Goal: Task Accomplishment & Management: Use online tool/utility

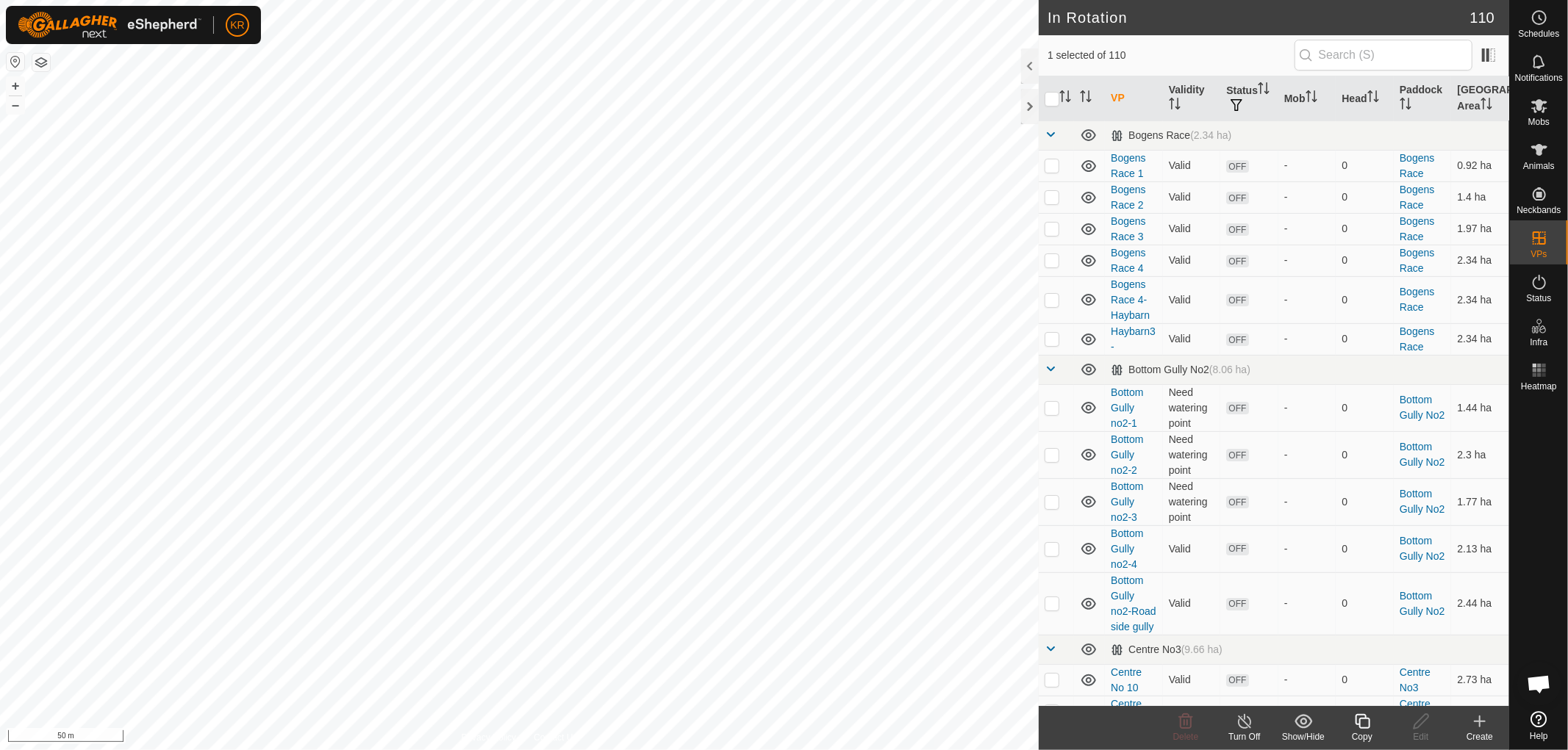
click at [1356, 736] on div "Copy" at bounding box center [1362, 737] width 59 height 14
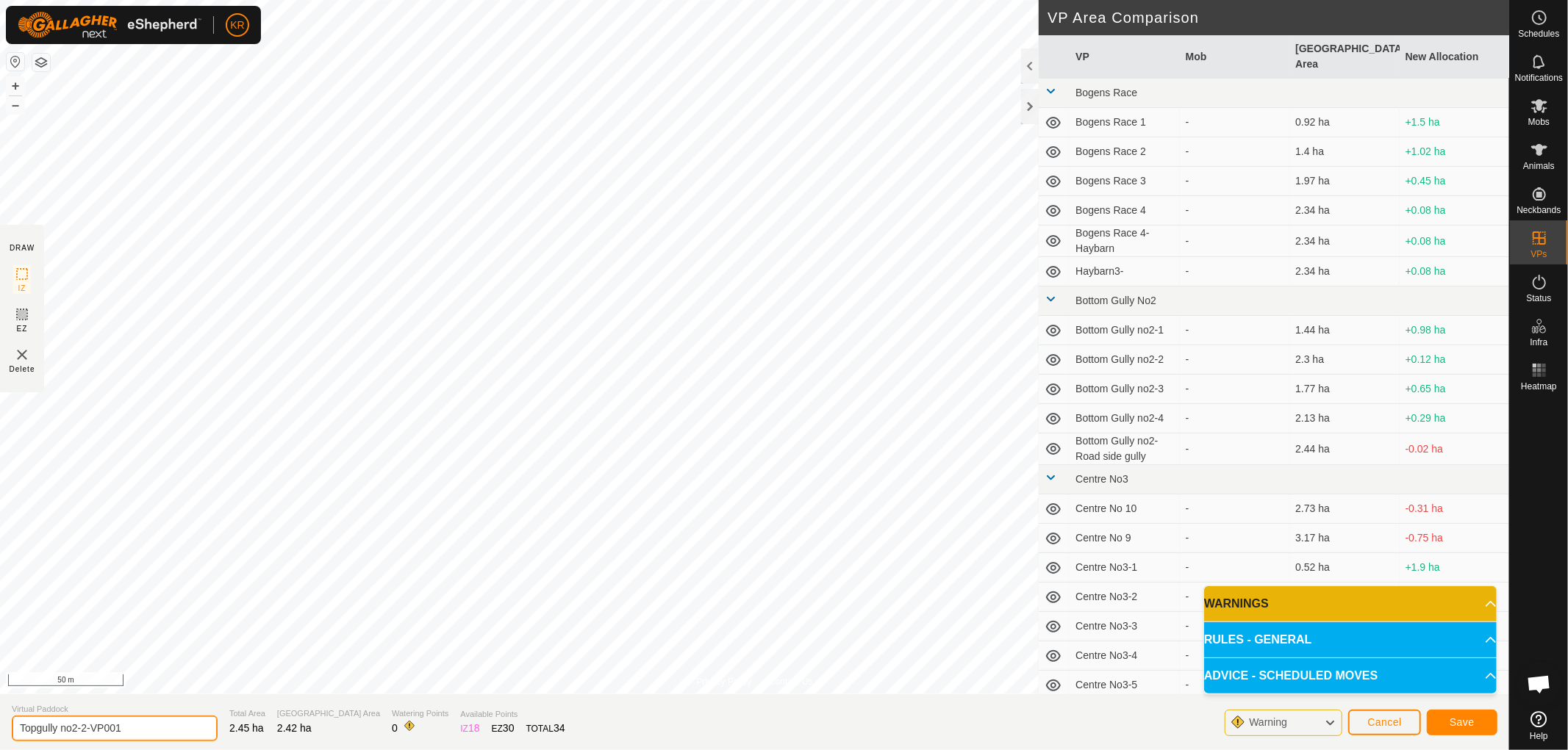
click at [130, 730] on input "Topgully no2-2-VP001" at bounding box center [115, 728] width 206 height 26
type input "Topgully no2-3"
click at [1461, 724] on span "Save" at bounding box center [1461, 722] width 25 height 12
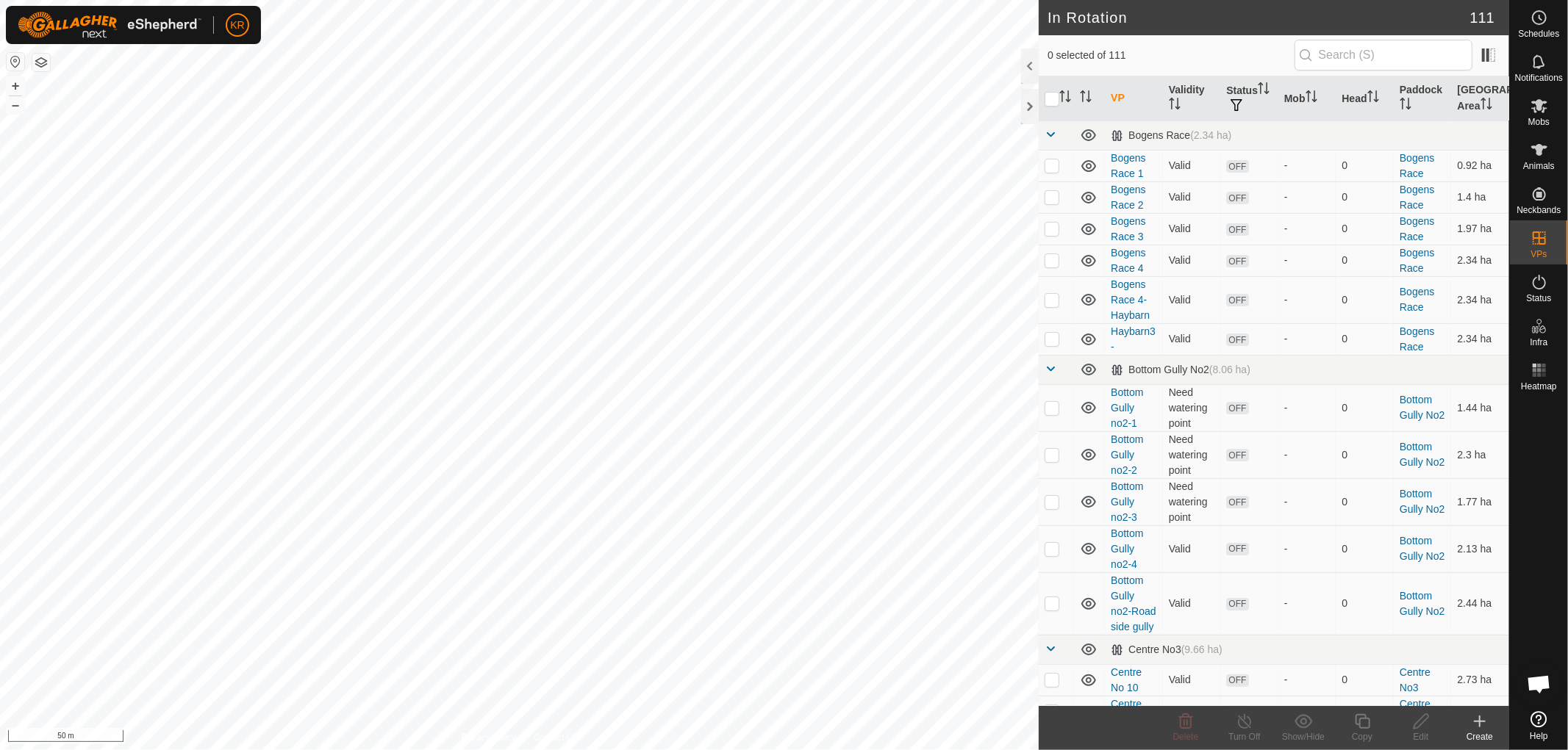
checkbox input "true"
click at [1367, 724] on icon at bounding box center [1362, 722] width 18 height 18
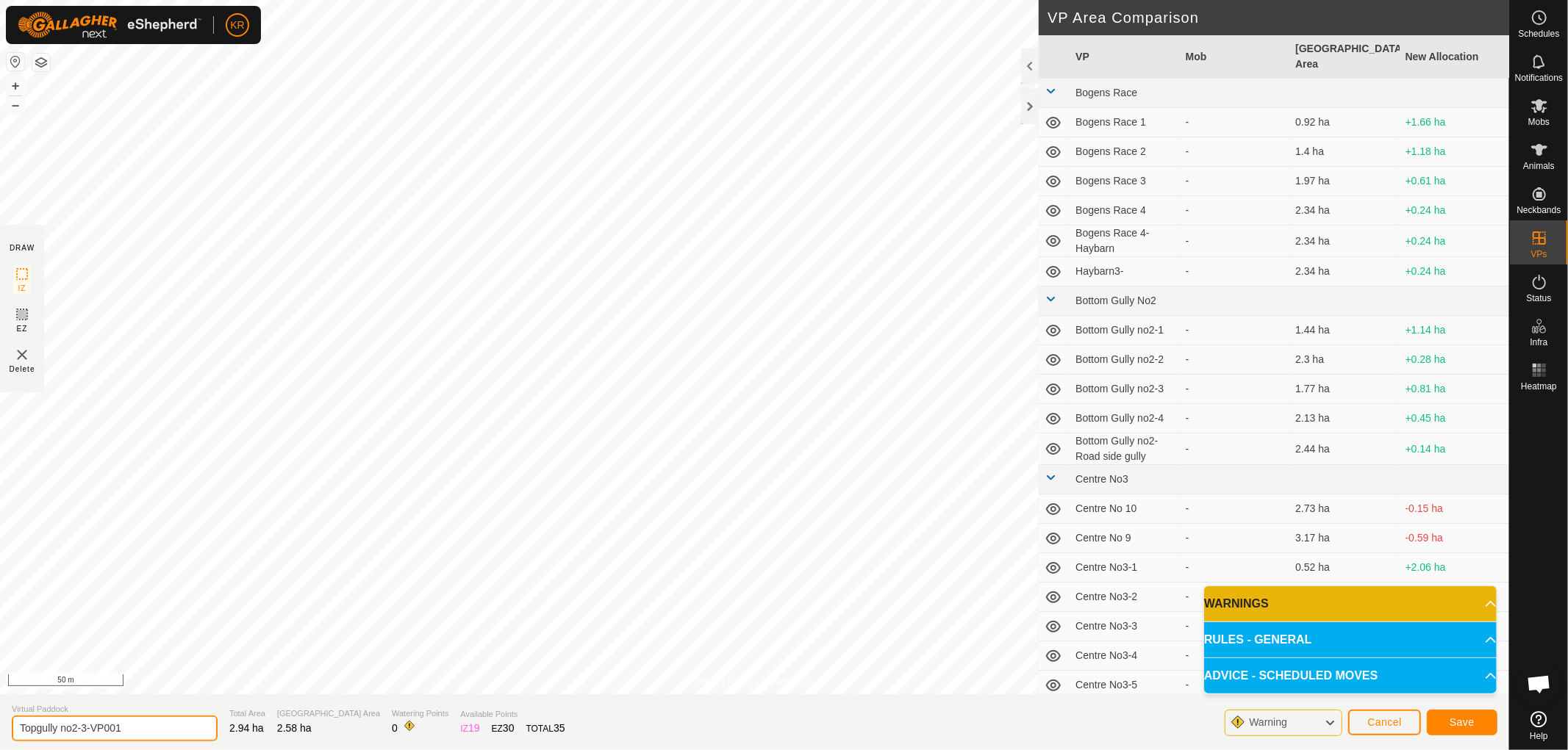
click at [127, 728] on input "Topgully no2-3-VP001" at bounding box center [115, 728] width 206 height 26
type input "Topgully no2-4"
click at [1454, 718] on span "Save" at bounding box center [1461, 722] width 25 height 12
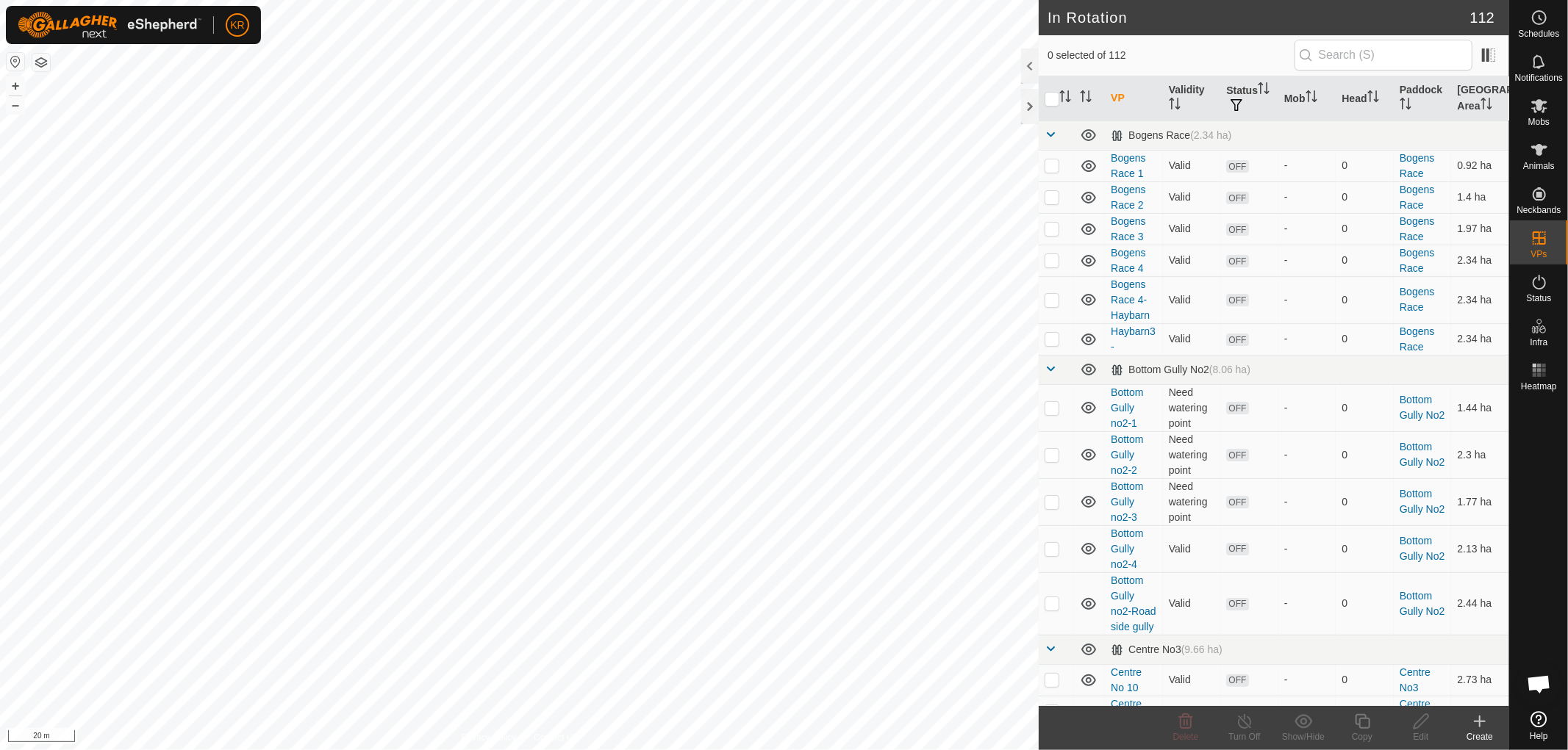
checkbox input "true"
click at [1356, 724] on icon at bounding box center [1362, 722] width 18 height 18
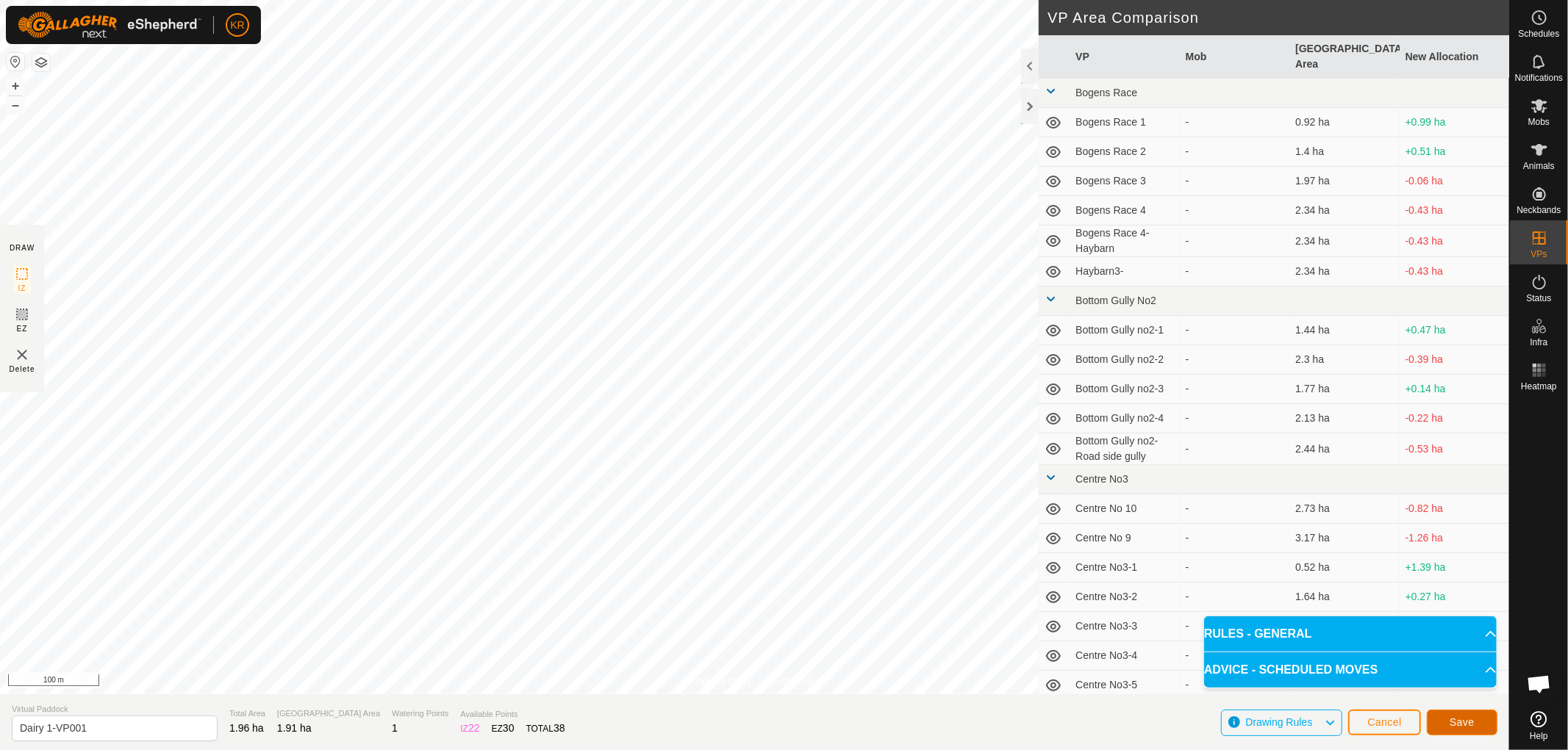
click at [1479, 717] on button "Save" at bounding box center [1462, 722] width 71 height 26
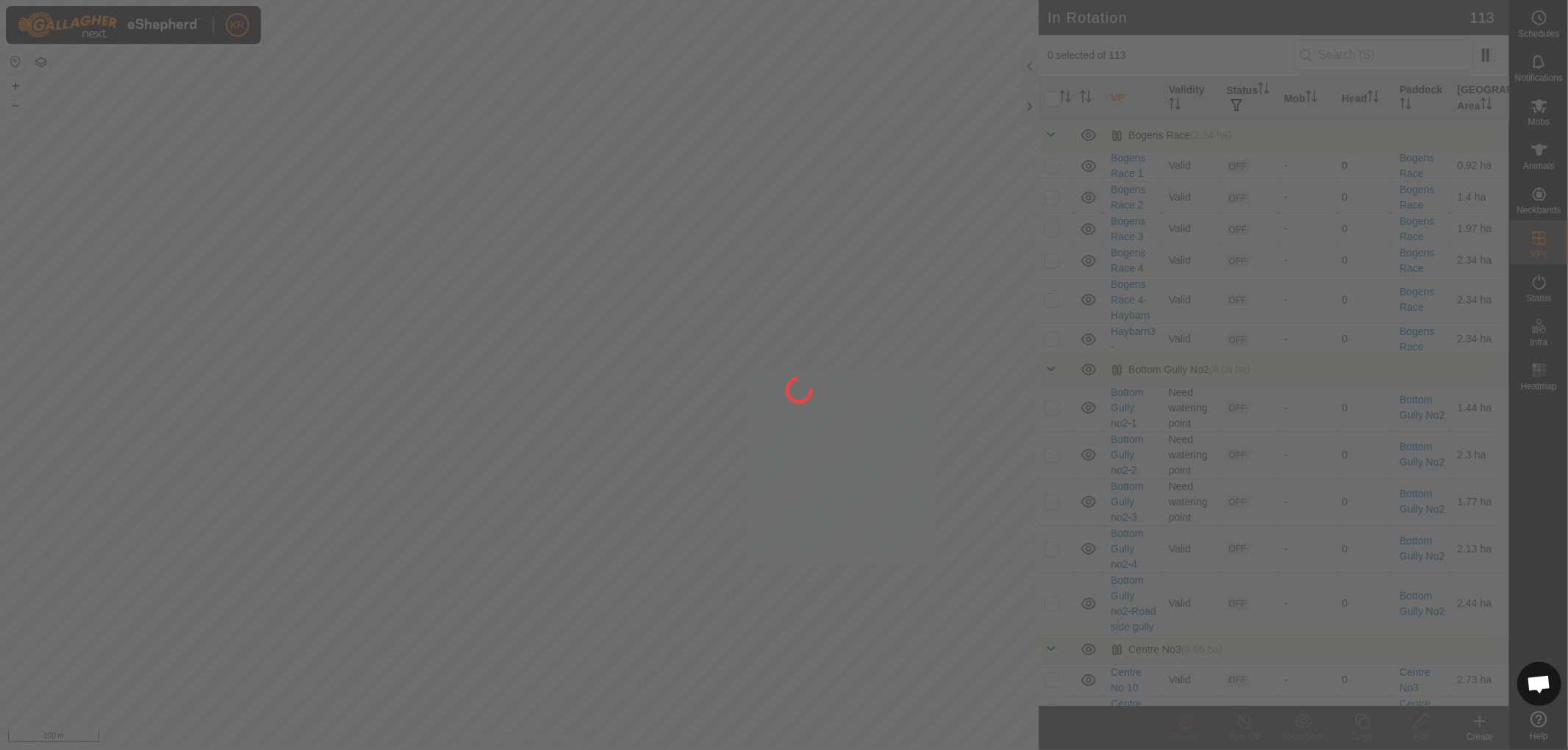
drag, startPoint x: 1059, startPoint y: 586, endPoint x: 696, endPoint y: 526, distance: 367.9
click at [696, 526] on div at bounding box center [784, 375] width 1568 height 750
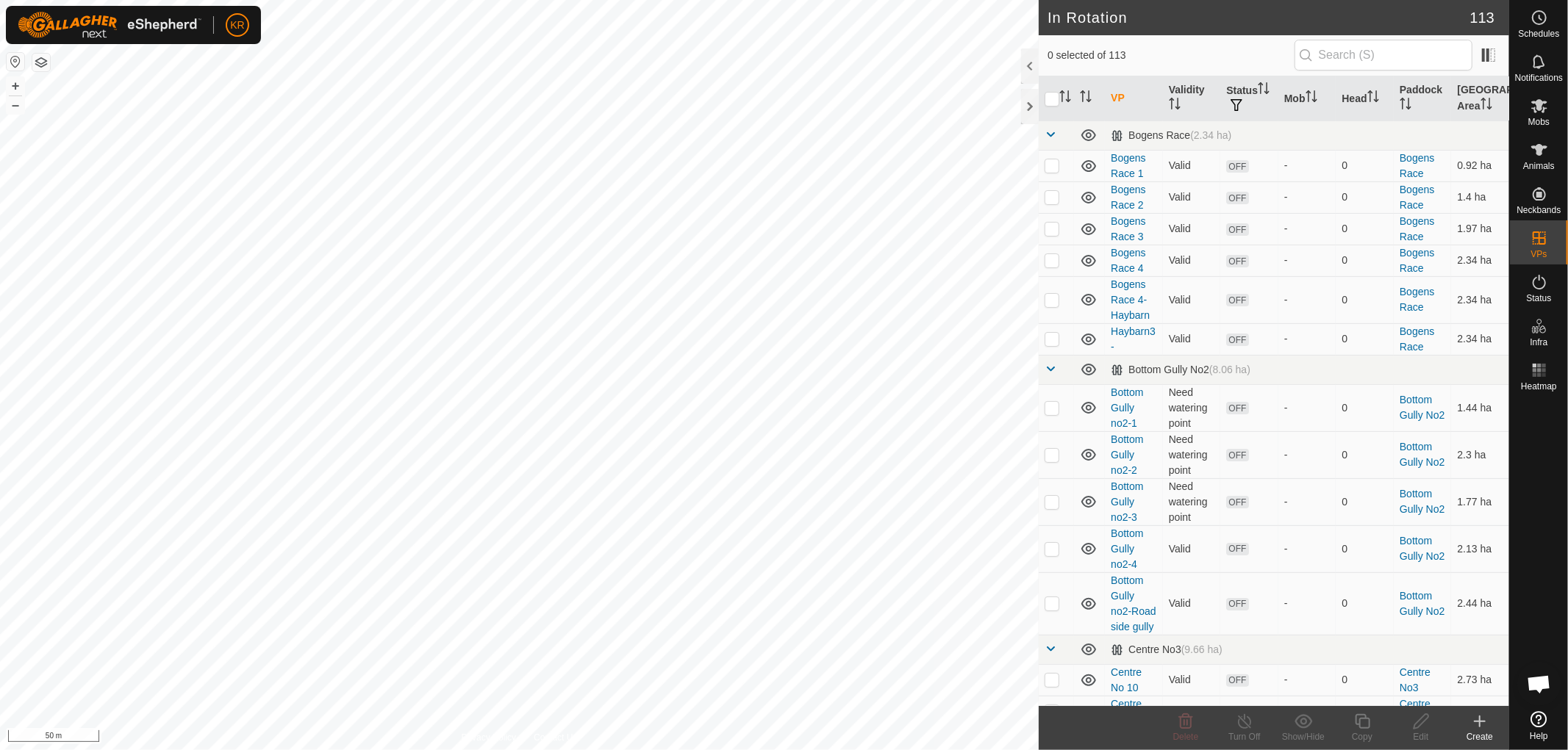
checkbox input "true"
click at [1362, 717] on icon at bounding box center [1362, 722] width 18 height 18
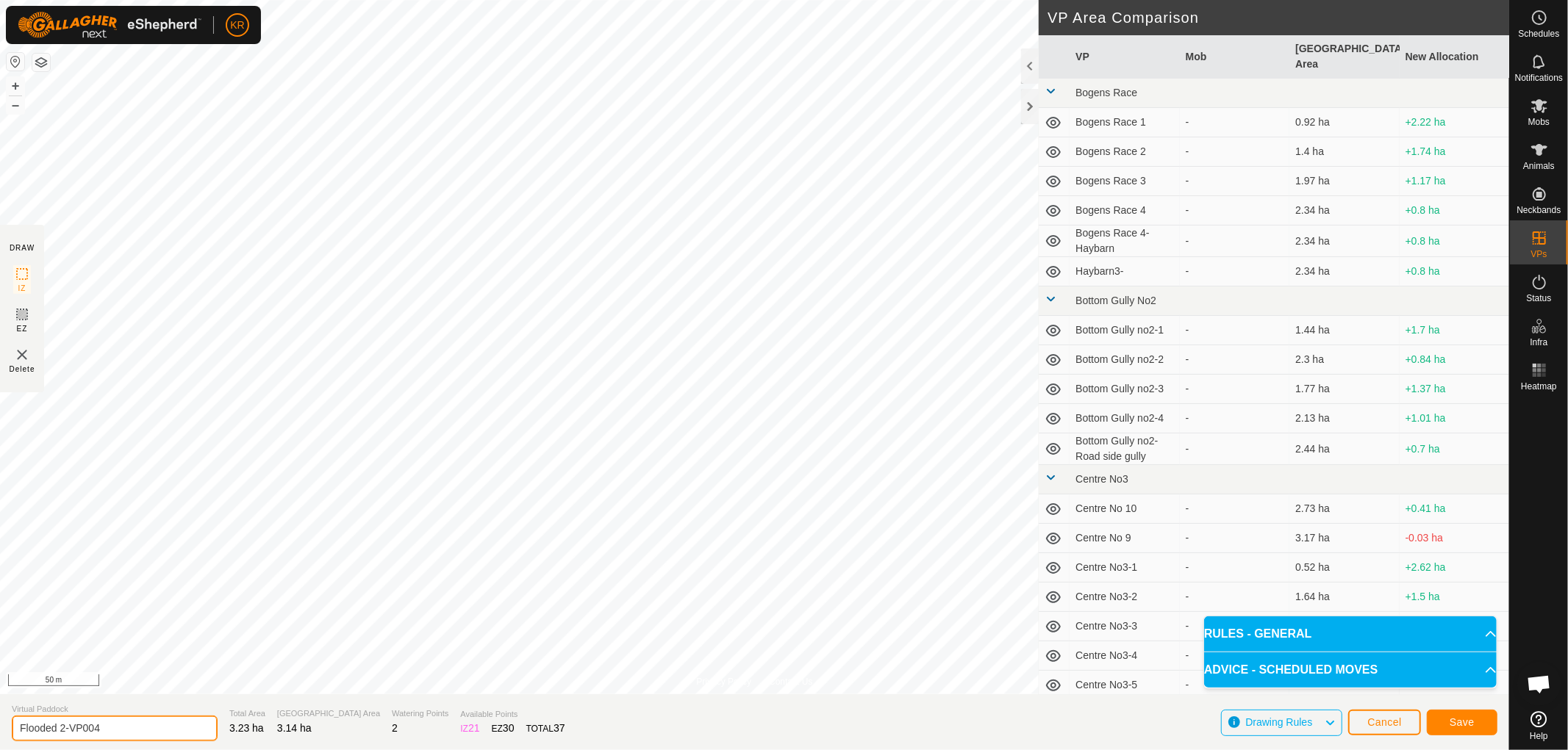
click at [121, 728] on input "Flooded 2-VP004" at bounding box center [115, 728] width 206 height 26
click at [1480, 721] on button "Save" at bounding box center [1462, 722] width 71 height 26
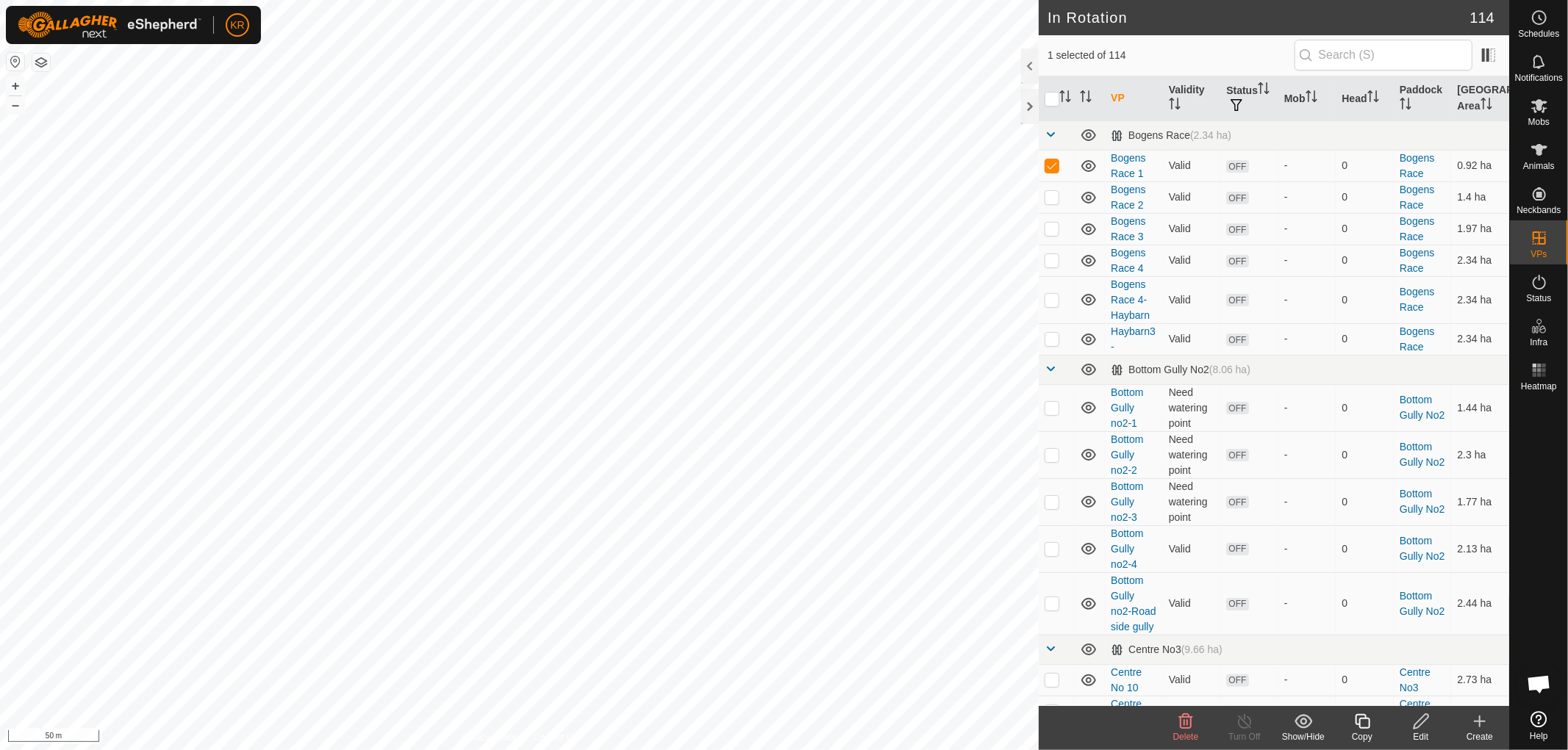
checkbox input "false"
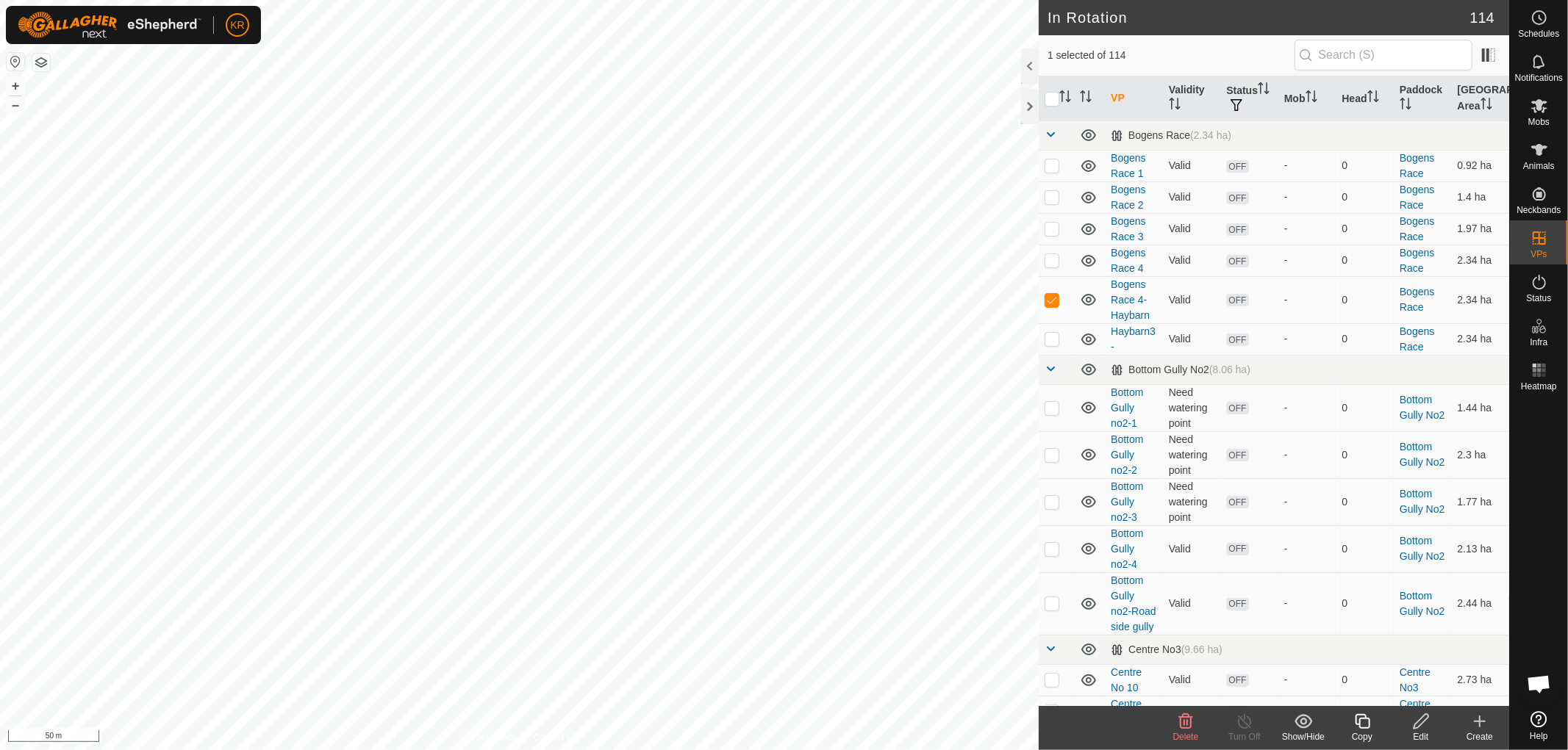
checkbox input "true"
checkbox input "false"
click at [1183, 722] on icon at bounding box center [1185, 722] width 18 height 18
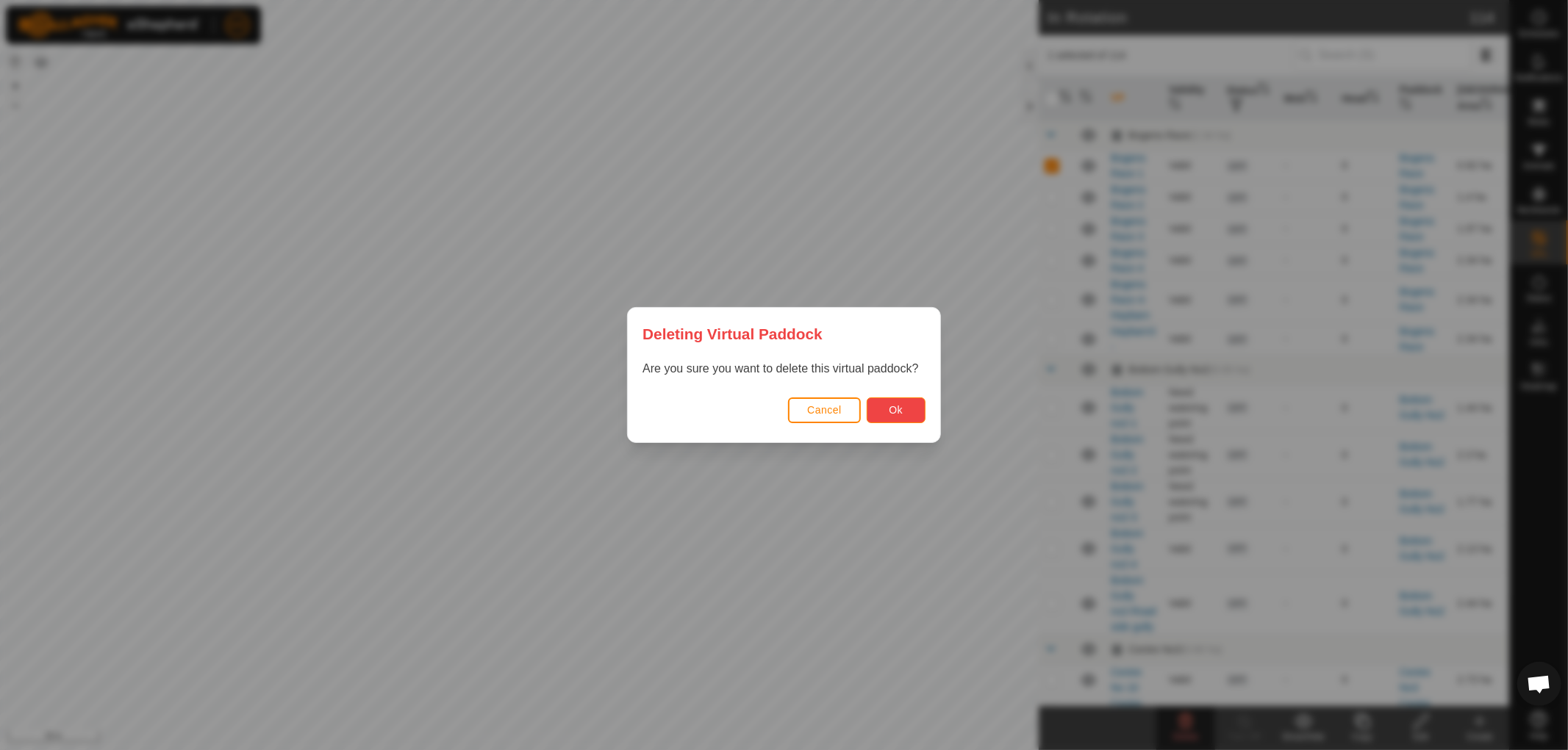
click at [898, 406] on span "Ok" at bounding box center [895, 410] width 14 height 12
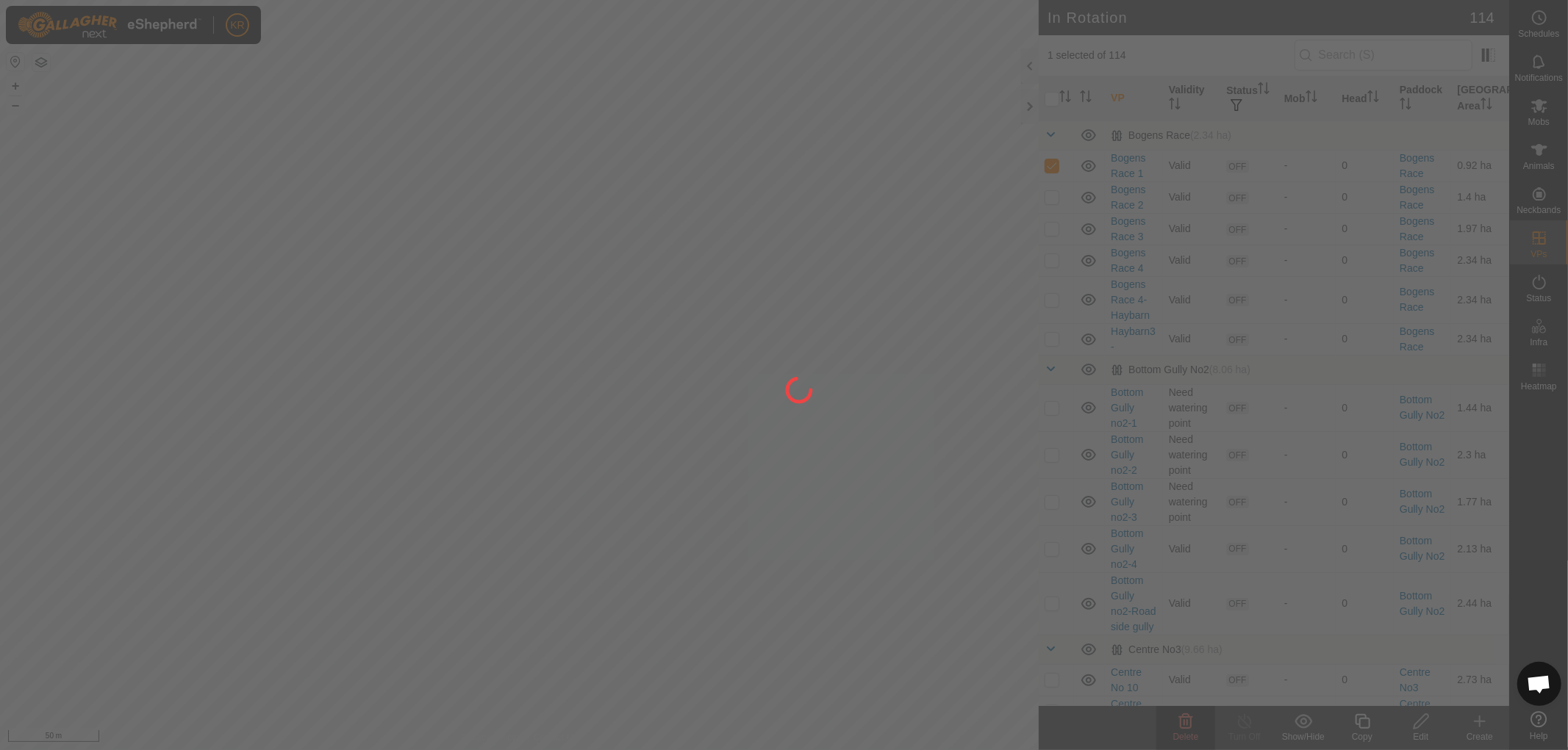
checkbox input "false"
click at [270, 284] on div at bounding box center [784, 375] width 1568 height 750
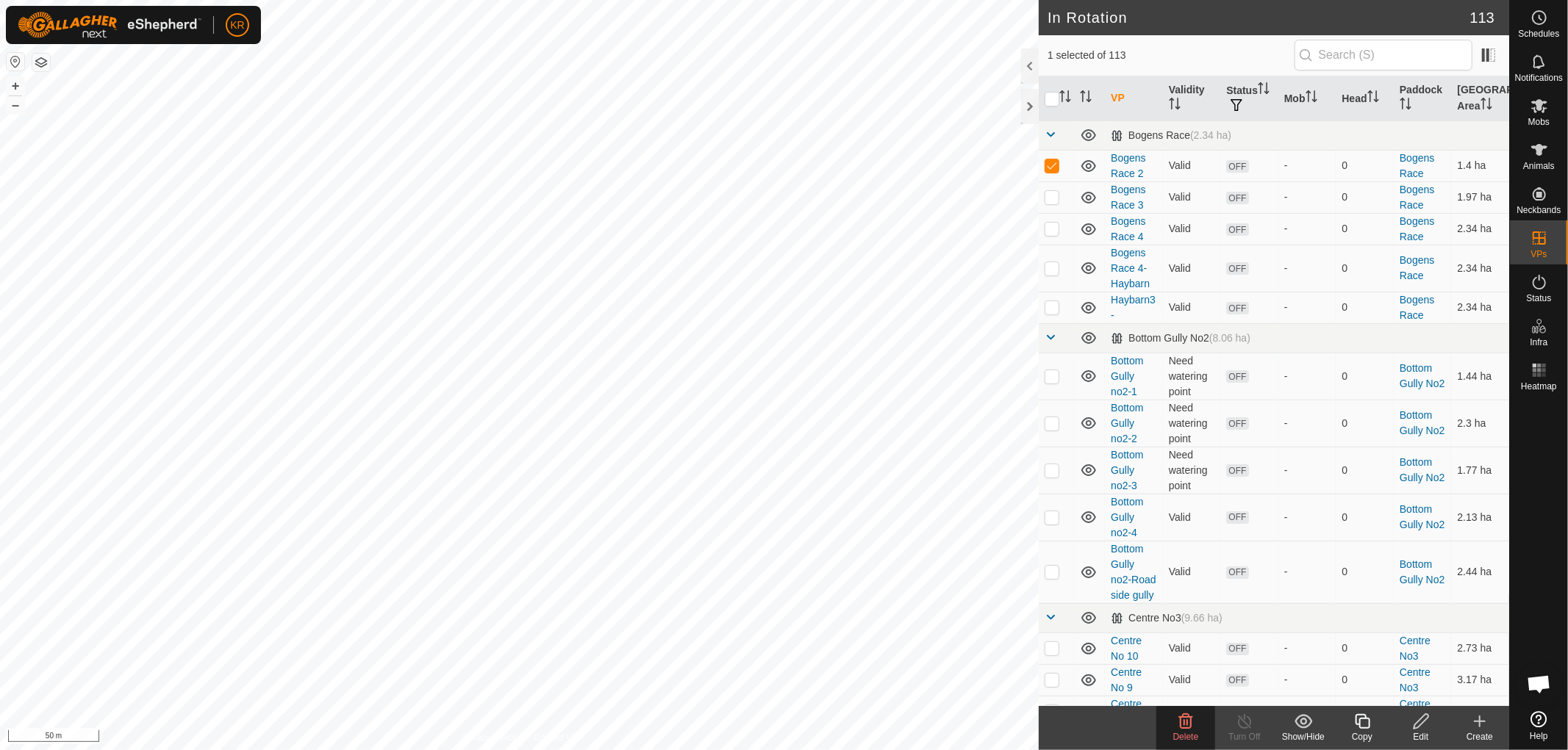
checkbox input "false"
checkbox input "true"
click at [1362, 722] on icon at bounding box center [1362, 722] width 18 height 18
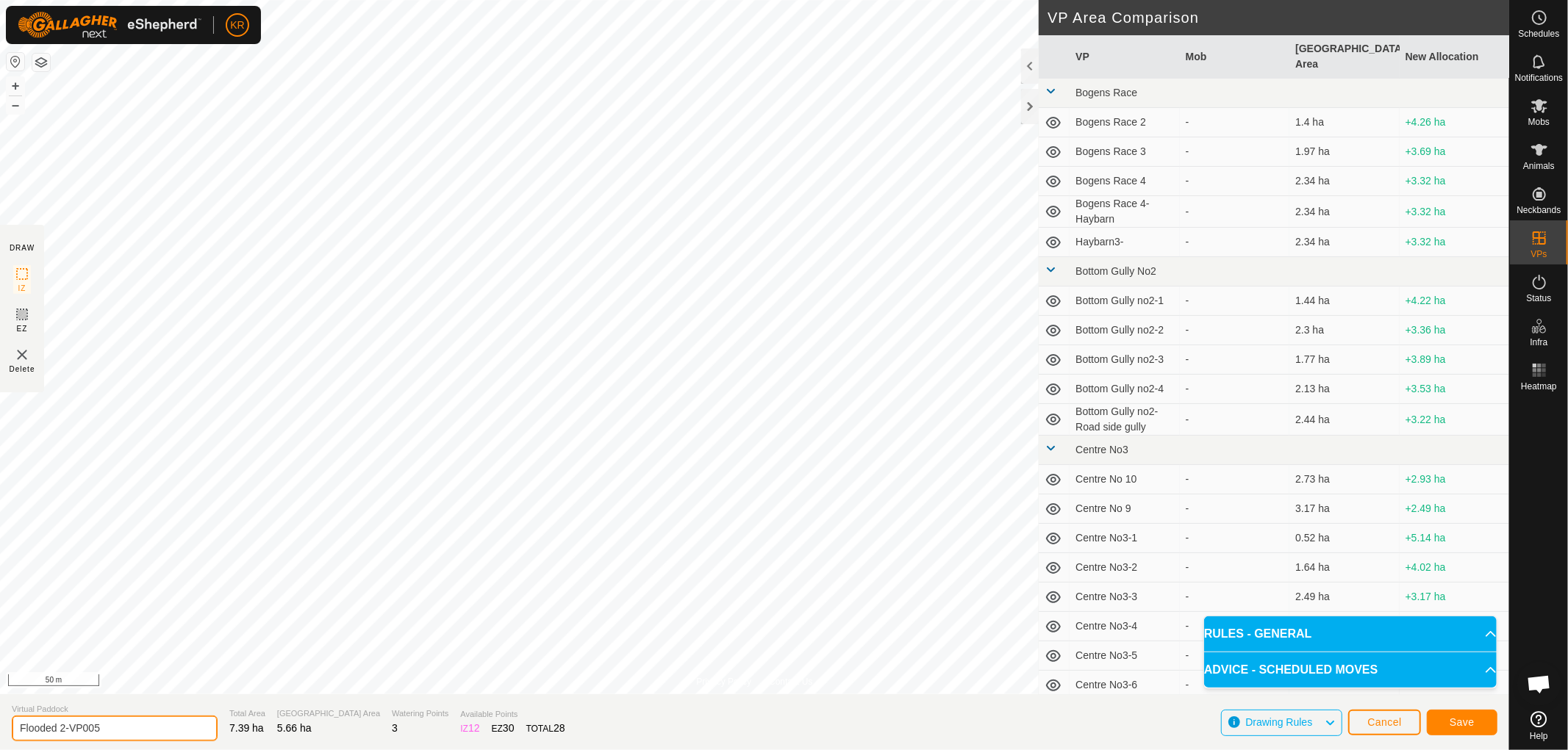
click at [119, 728] on input "Flooded 2-VP005" at bounding box center [115, 728] width 206 height 26
type input "Flooded 2-Bogens race"
click at [1446, 723] on button "Save" at bounding box center [1462, 722] width 71 height 26
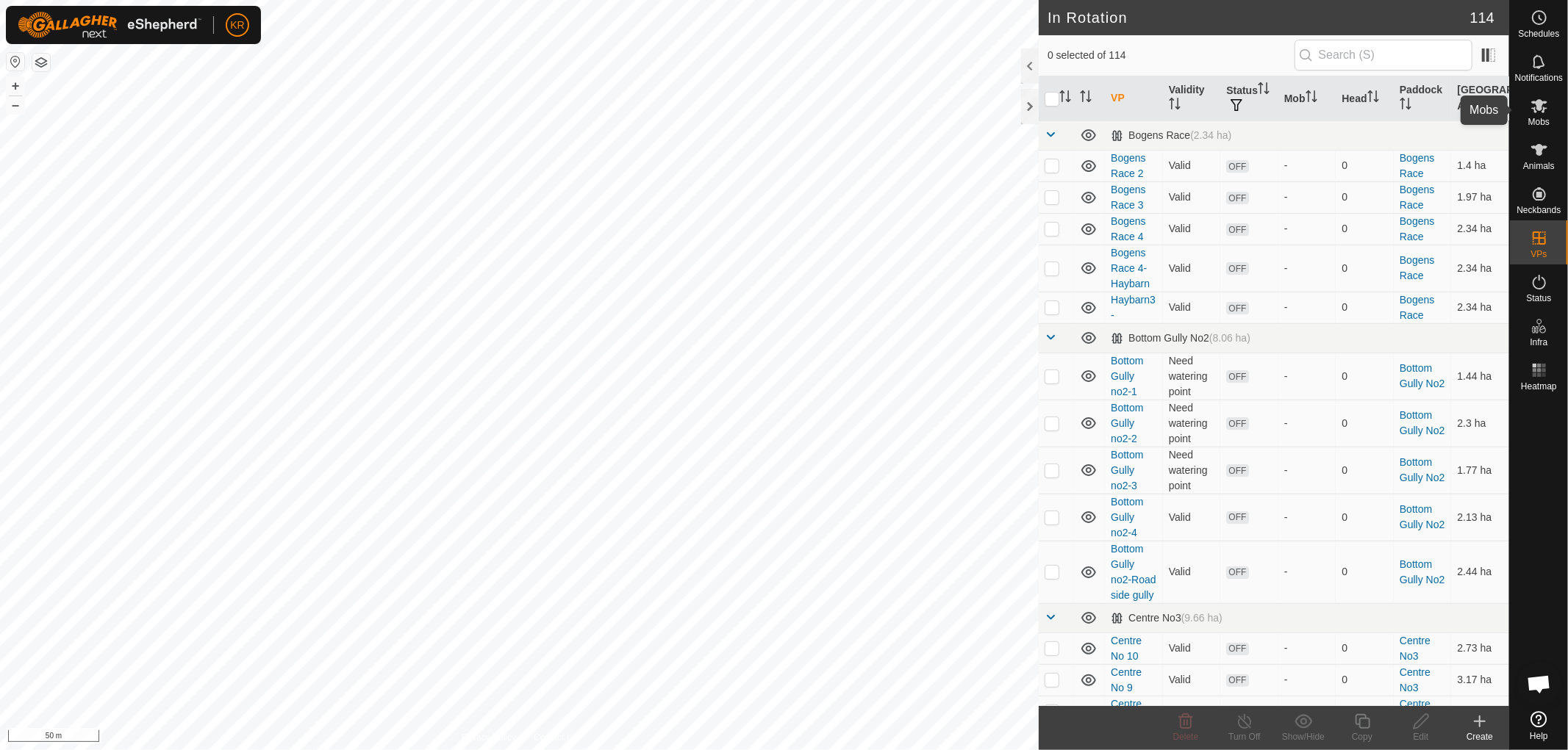
click at [1539, 113] on icon at bounding box center [1539, 106] width 18 height 18
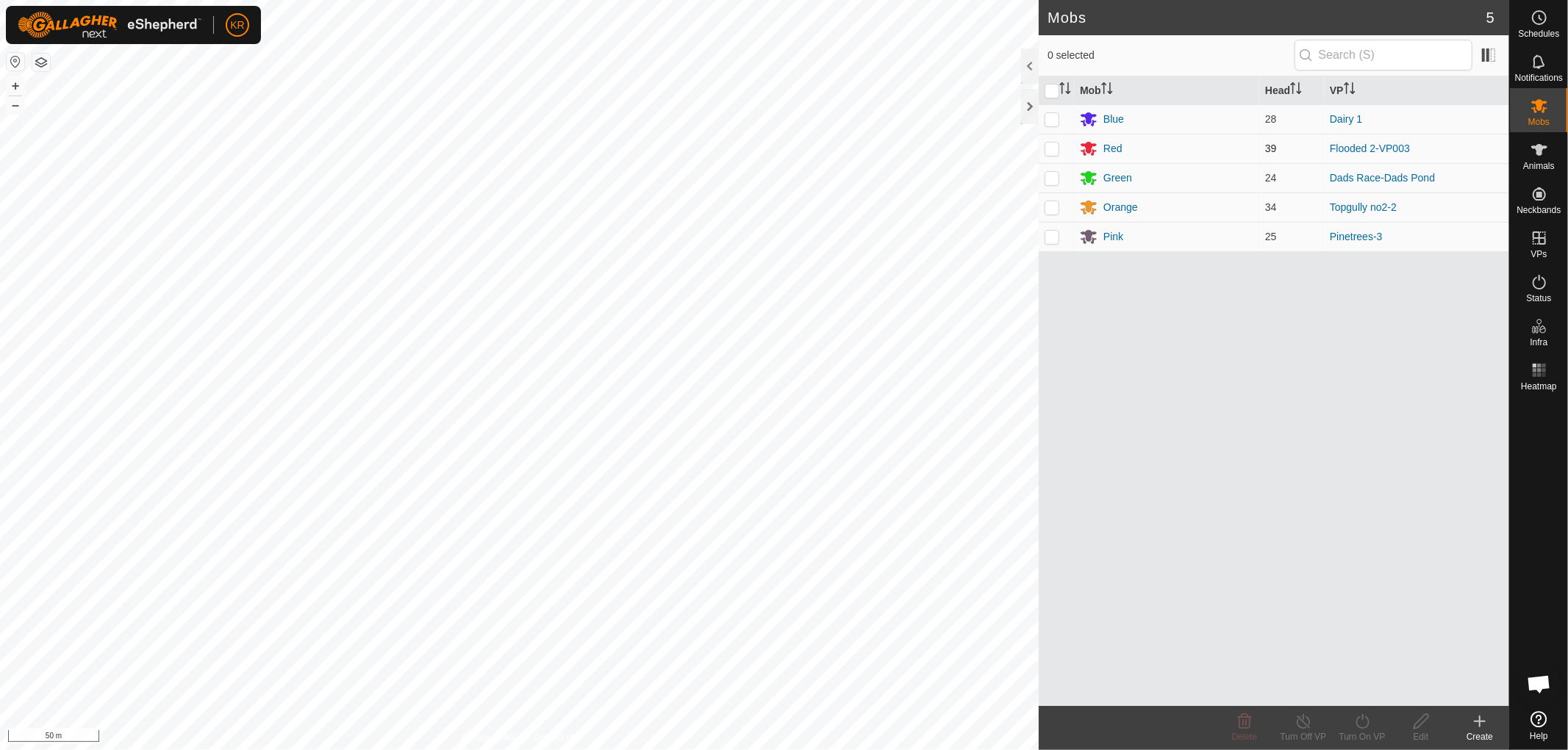
click at [1053, 147] on p-checkbox at bounding box center [1052, 148] width 15 height 12
checkbox input "true"
click at [1362, 723] on icon at bounding box center [1362, 722] width 18 height 18
click at [1365, 694] on link "Now" at bounding box center [1406, 688] width 146 height 29
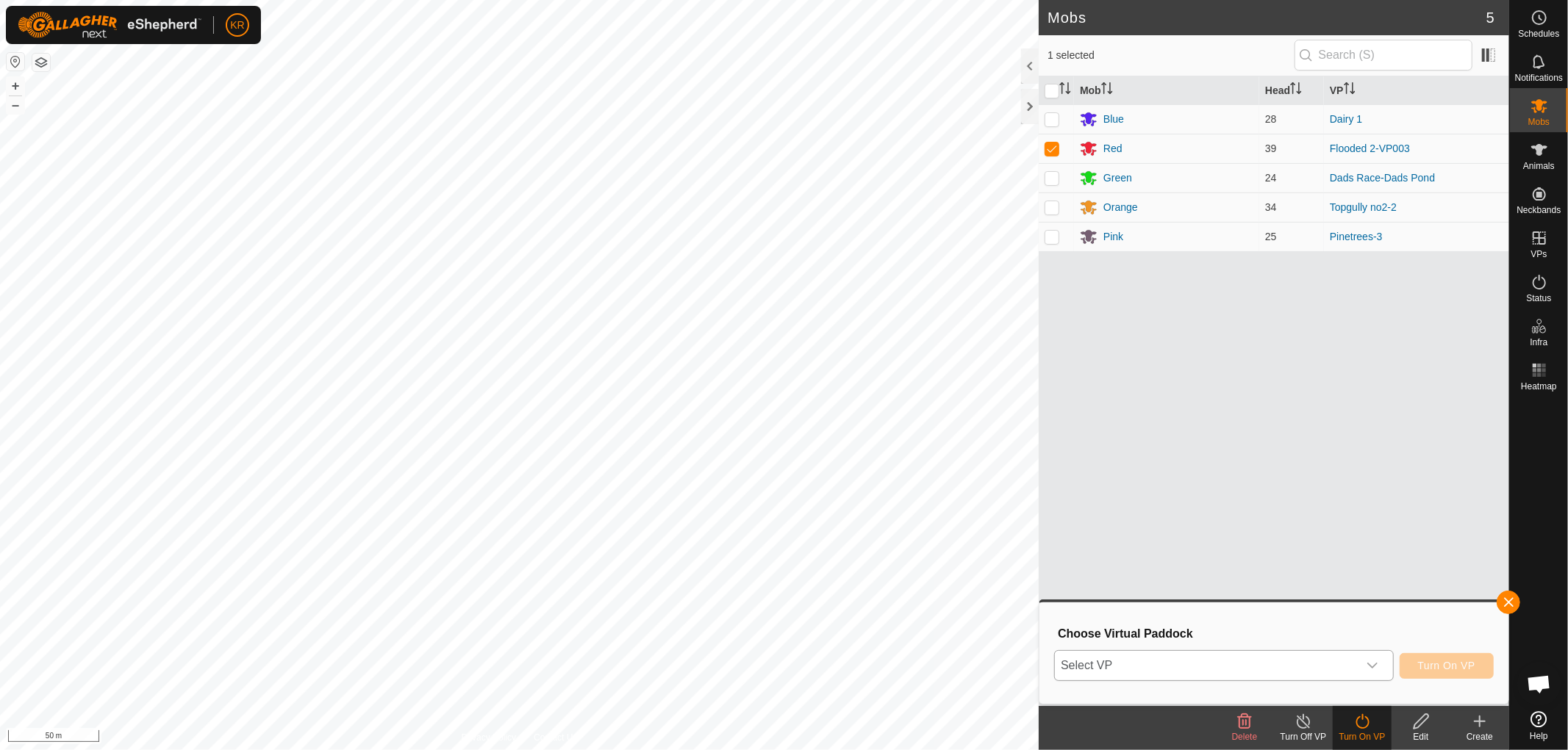
click at [1367, 664] on icon "dropdown trigger" at bounding box center [1372, 666] width 12 height 12
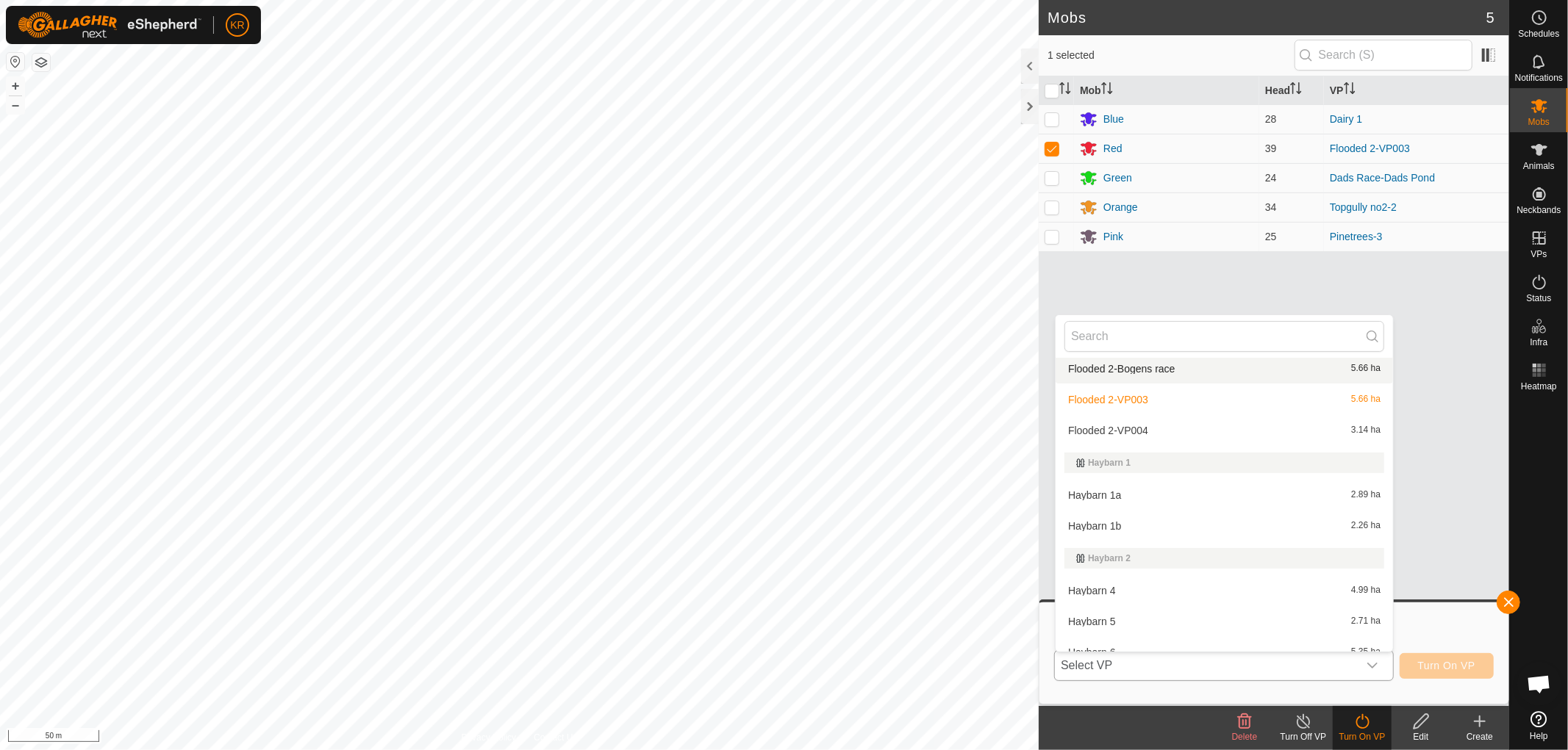
scroll to position [1161, 0]
click at [1191, 363] on li "Flooded 2-Bogens race 5.66 ha" at bounding box center [1224, 374] width 338 height 29
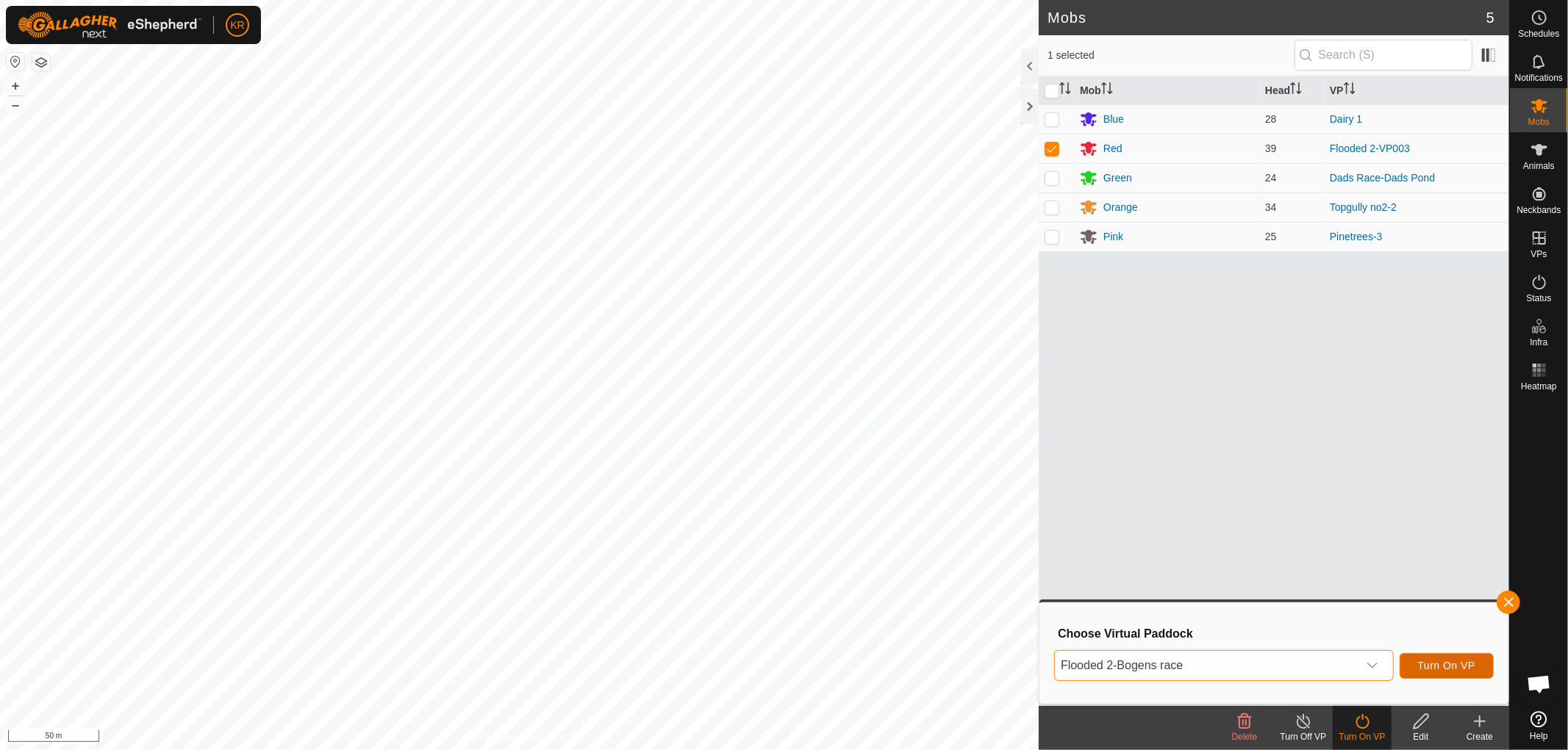
click at [1458, 664] on span "Turn On VP" at bounding box center [1446, 666] width 57 height 12
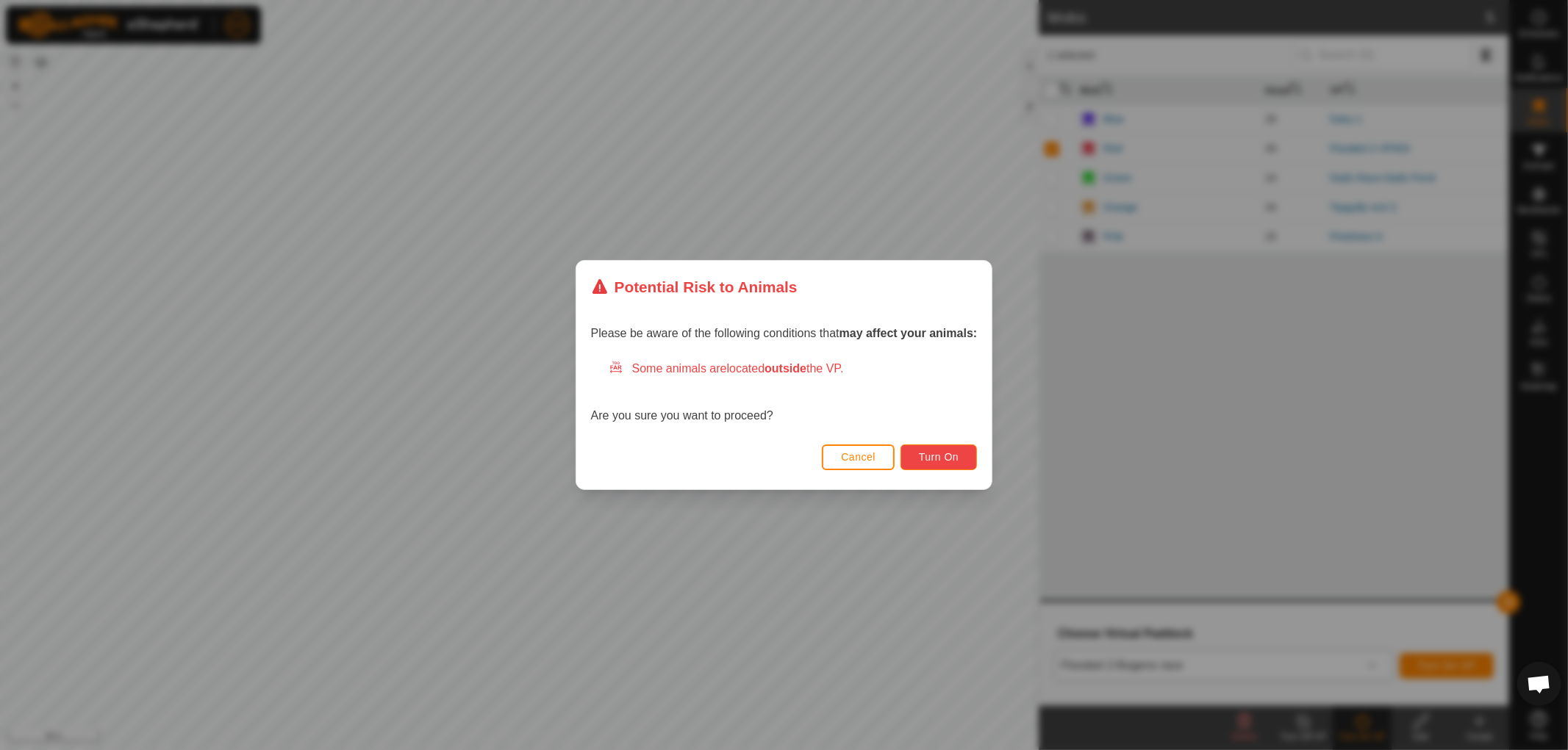
click at [933, 452] on span "Turn On" at bounding box center [939, 458] width 40 height 12
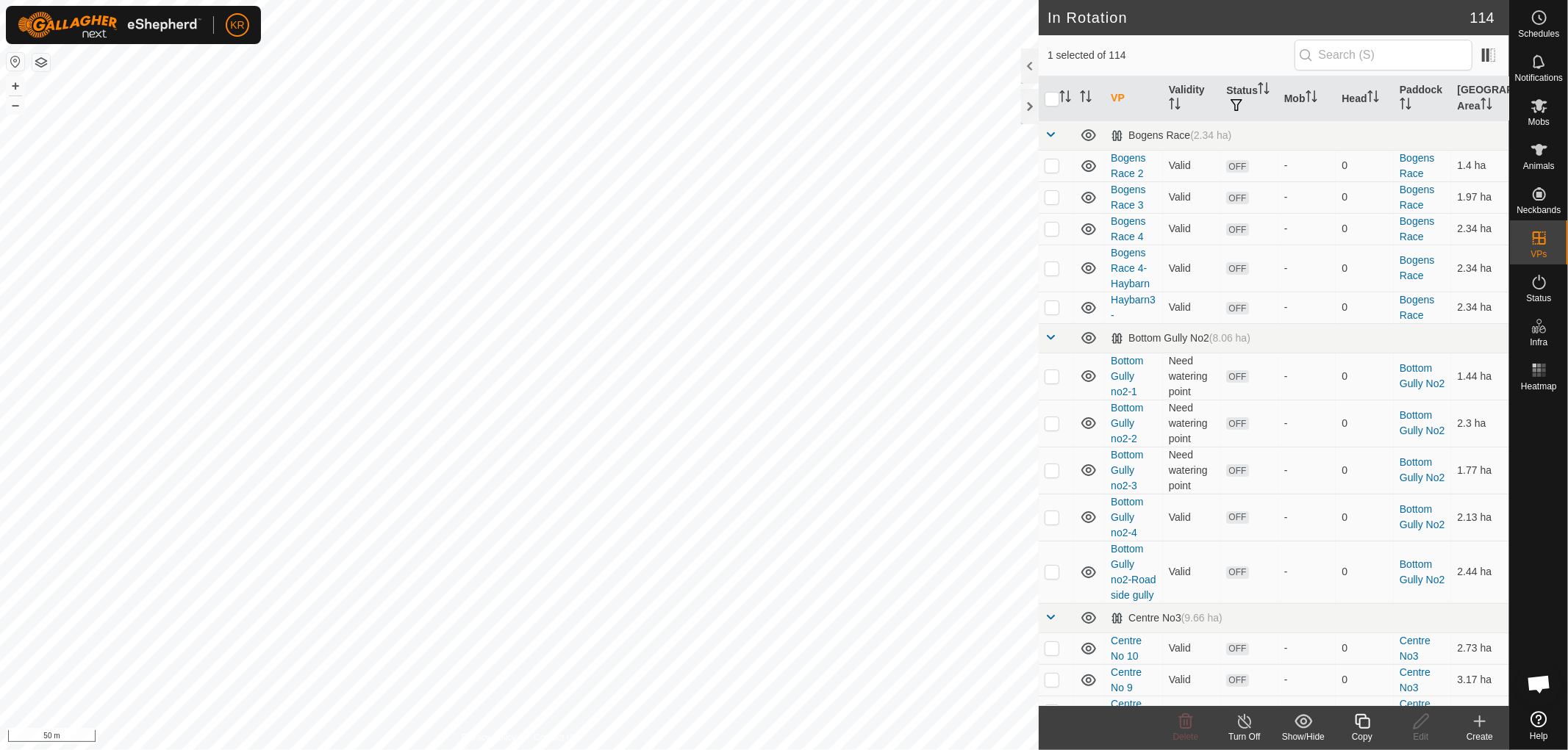
click at [1362, 721] on icon at bounding box center [1362, 722] width 18 height 18
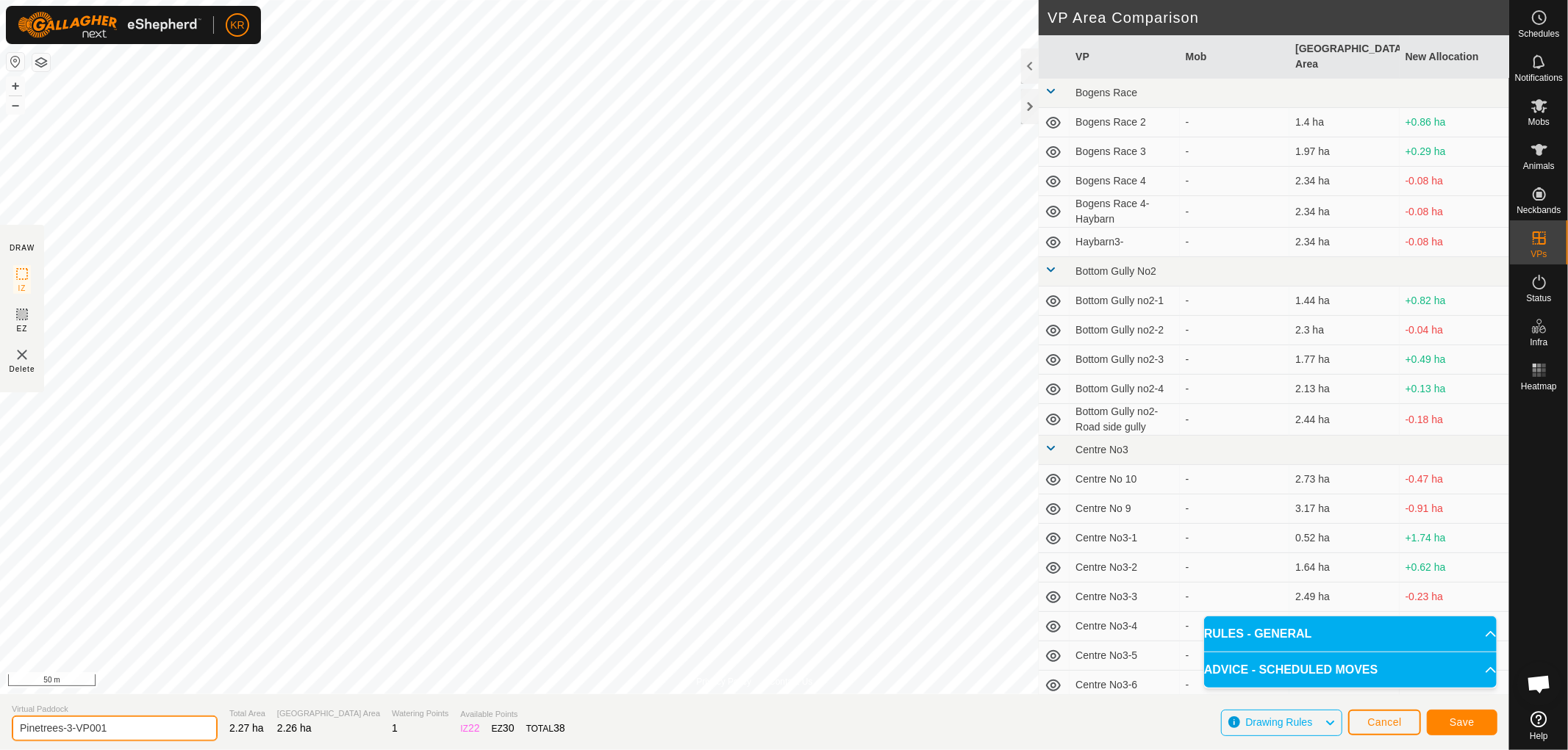
click at [119, 728] on input "Pinetrees-3-VP001" at bounding box center [115, 728] width 206 height 26
type input "Pinetrees-4"
click at [1466, 713] on button "Save" at bounding box center [1462, 722] width 71 height 26
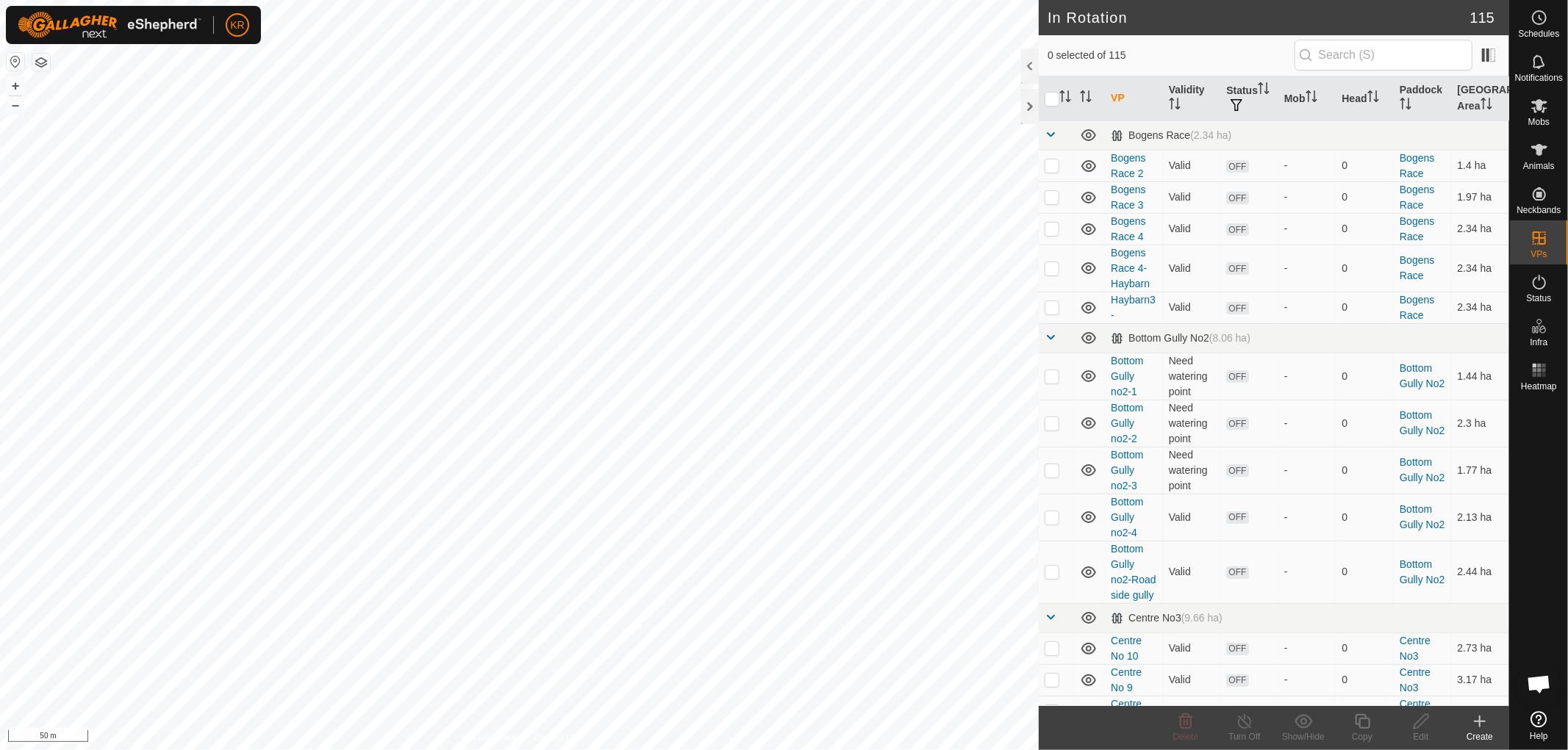
checkbox input "true"
click at [1357, 722] on icon at bounding box center [1362, 722] width 18 height 18
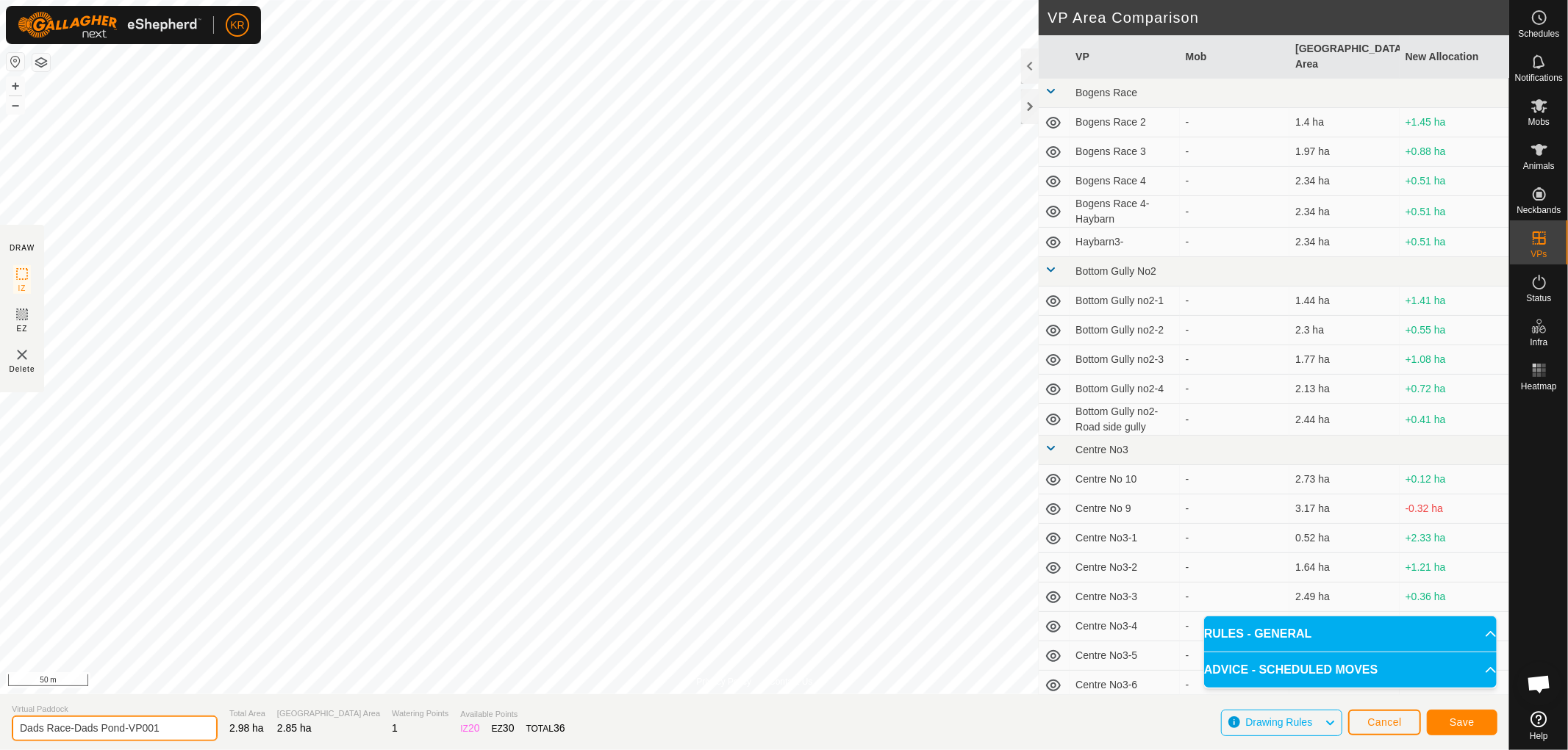
click at [72, 730] on input "Dads Race-Dads Pond-VP001" at bounding box center [115, 728] width 206 height 26
type input "Dads Pond-VP001"
click at [1473, 722] on span "Save" at bounding box center [1461, 722] width 25 height 12
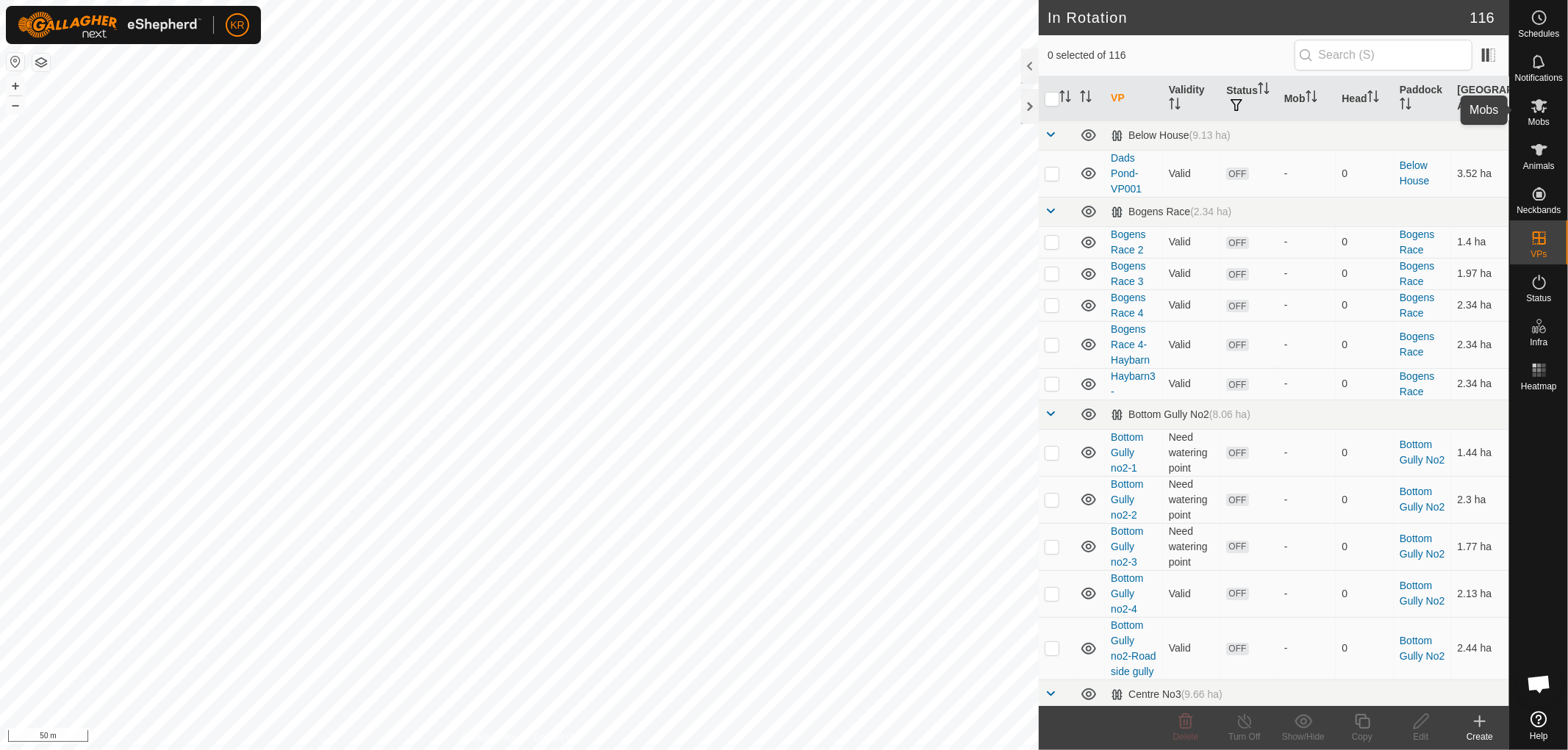
click at [1542, 106] on icon at bounding box center [1539, 106] width 18 height 18
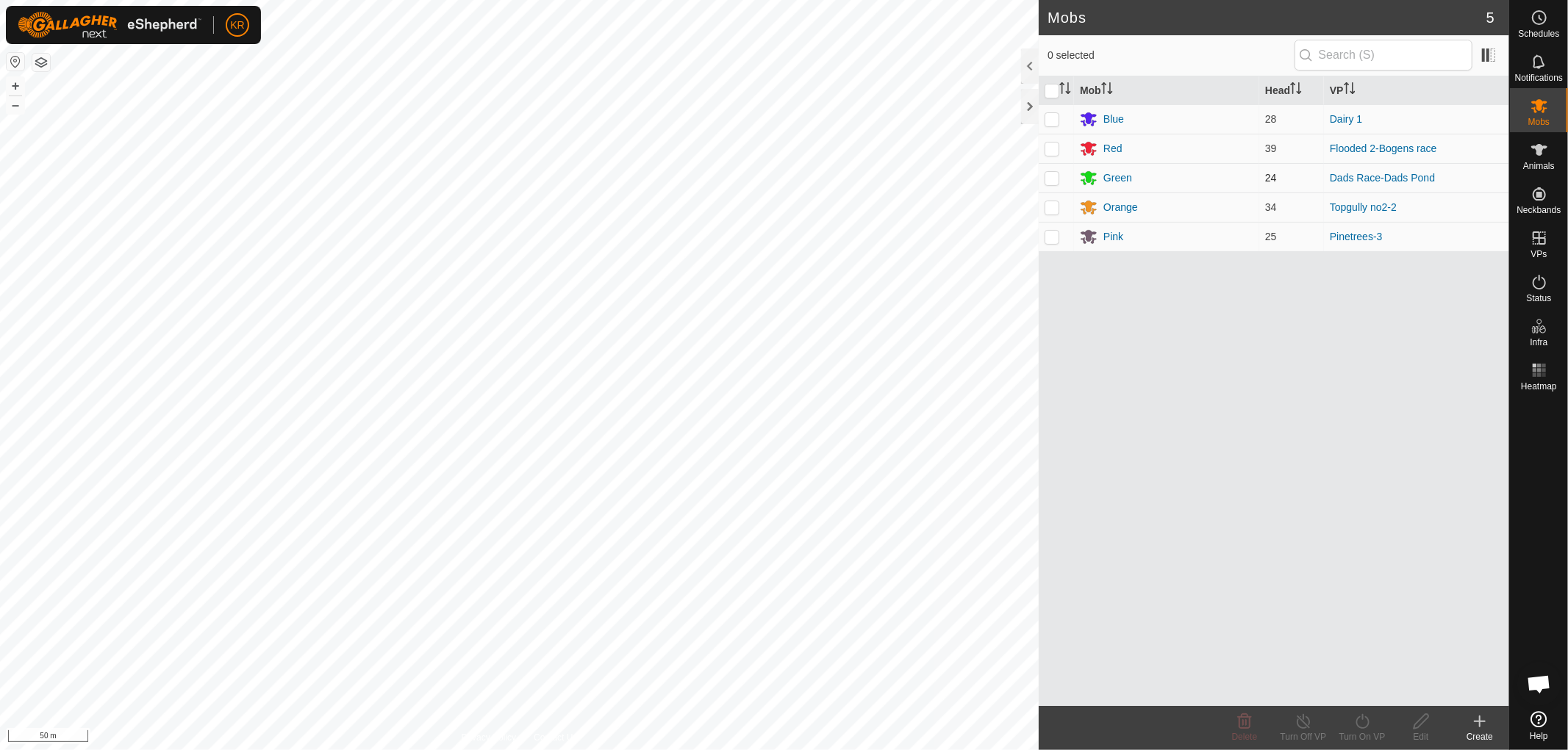
click at [1053, 173] on p-checkbox at bounding box center [1052, 178] width 15 height 12
checkbox input "true"
click at [1362, 725] on icon at bounding box center [1362, 722] width 18 height 18
click at [1362, 685] on link "Now" at bounding box center [1406, 688] width 146 height 29
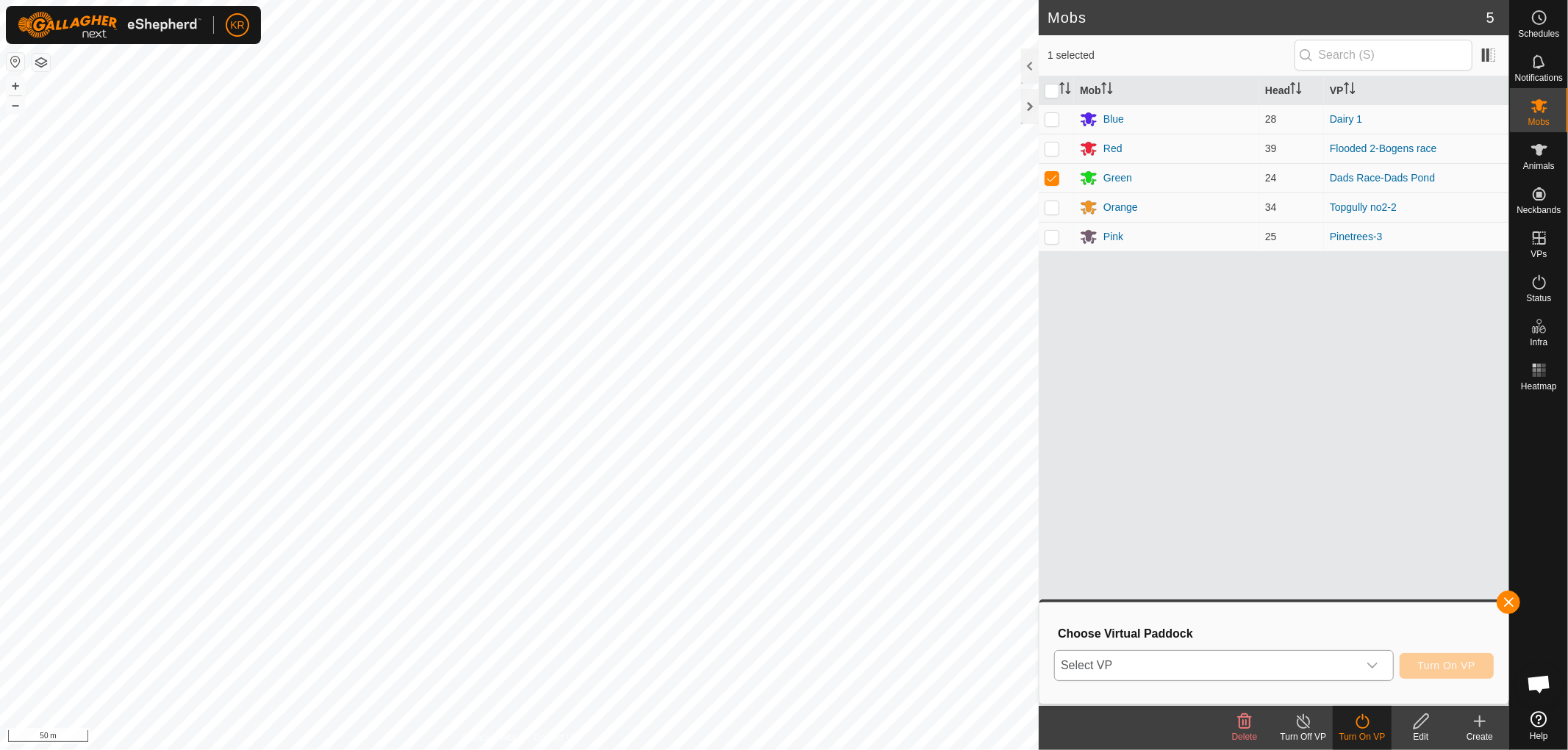
click at [1371, 662] on icon "dropdown trigger" at bounding box center [1372, 666] width 12 height 12
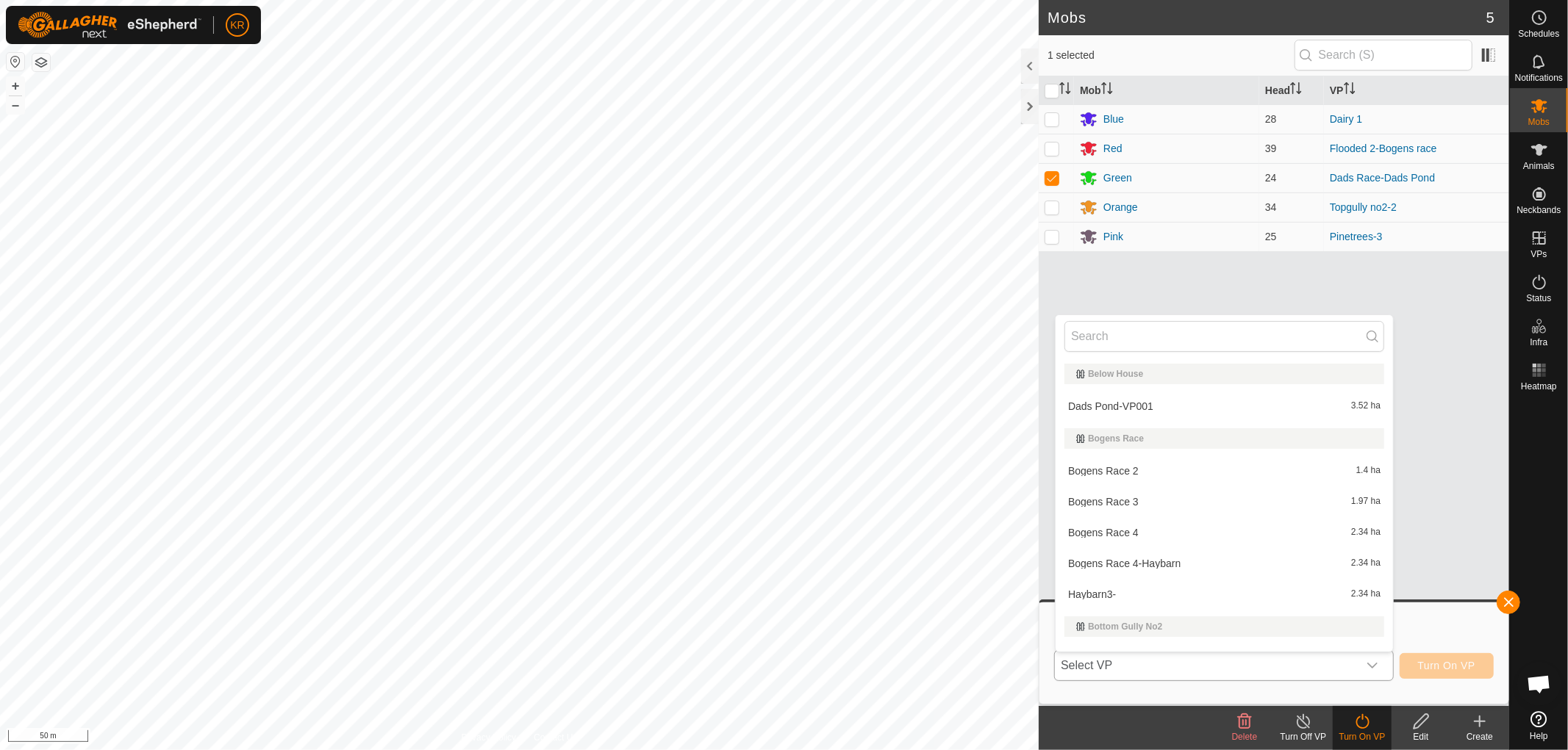
scroll to position [22, 0]
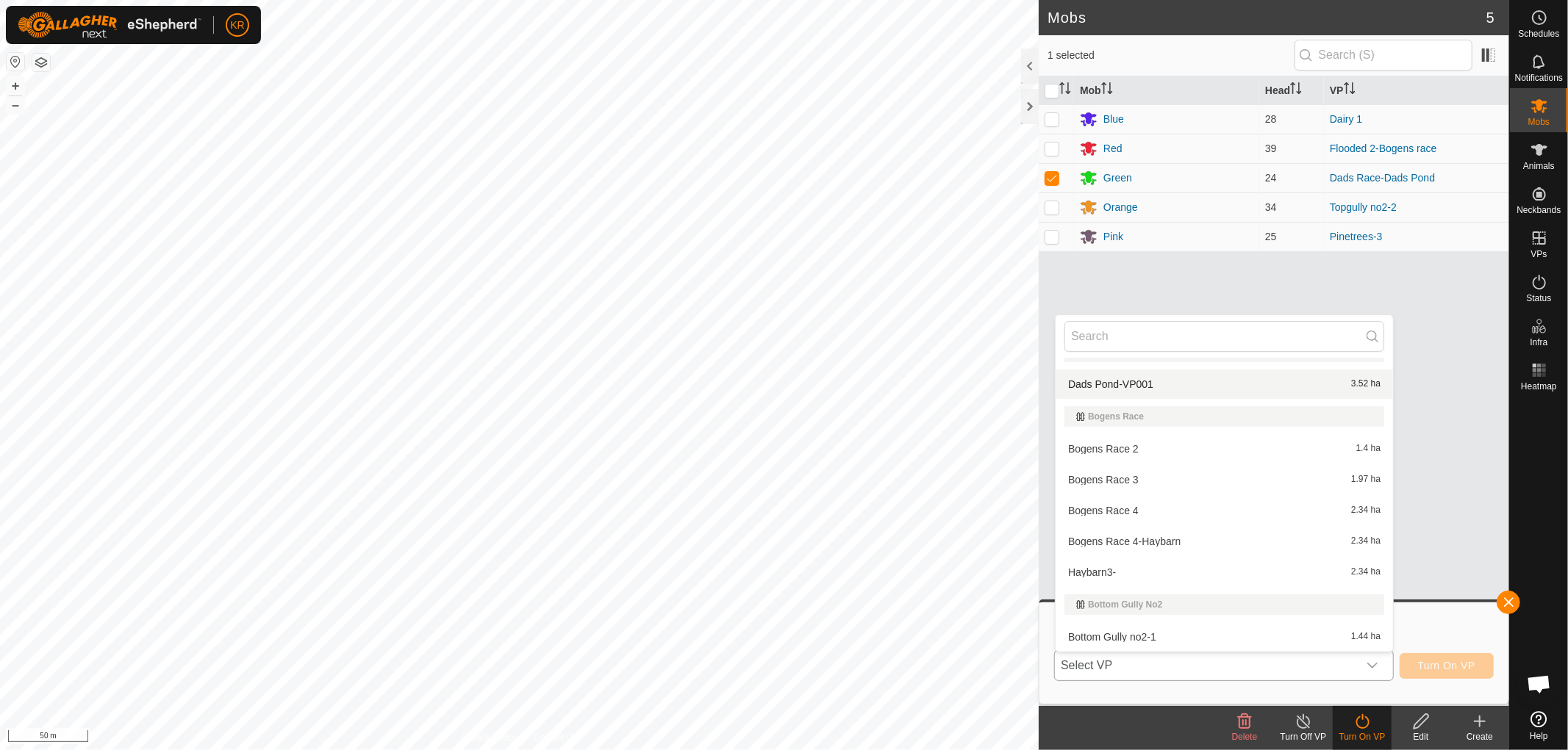
click at [1193, 380] on li "Dads Pond-VP001 3.52 ha" at bounding box center [1224, 384] width 338 height 29
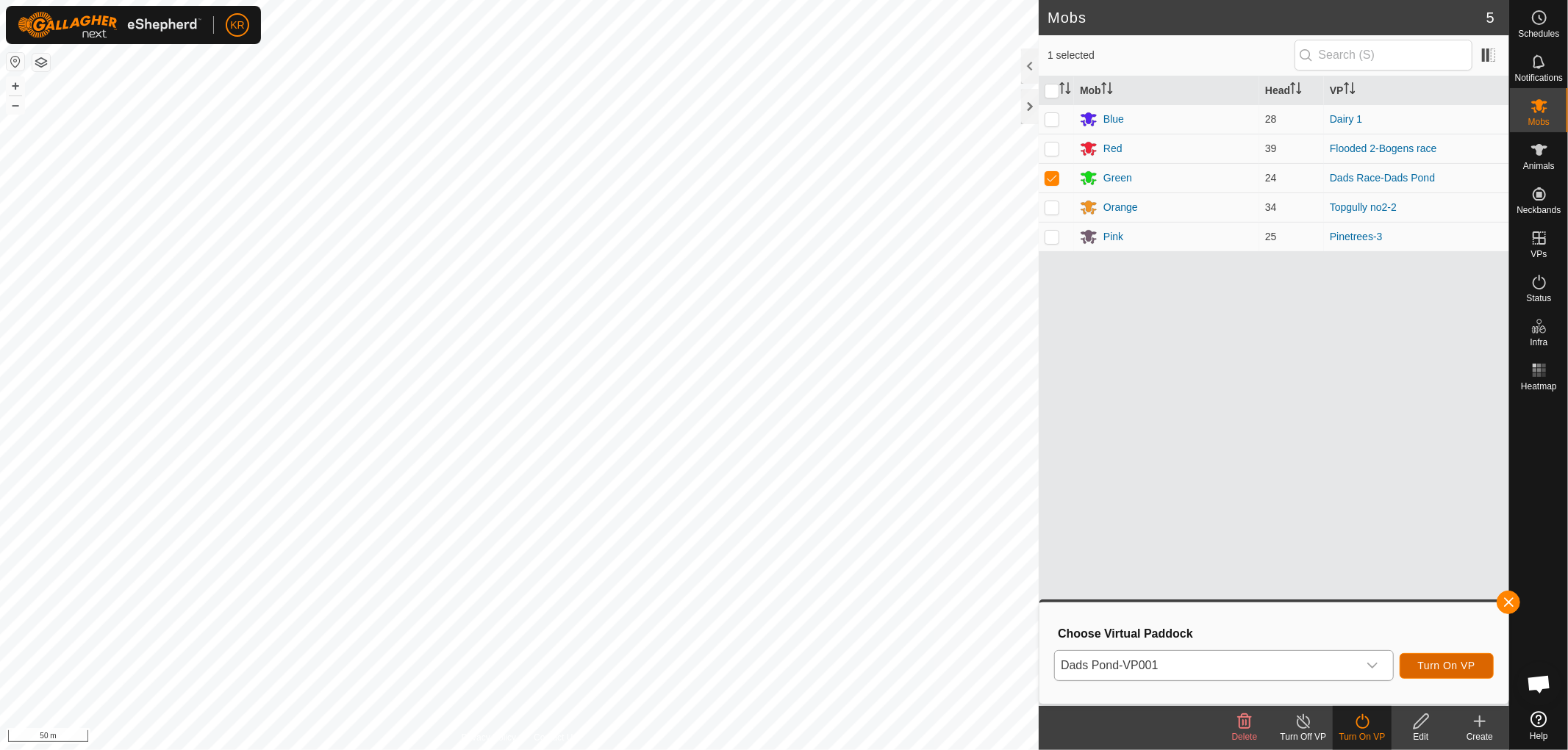
click at [1427, 660] on span "Turn On VP" at bounding box center [1446, 666] width 57 height 12
